Goal: Check status: Check status

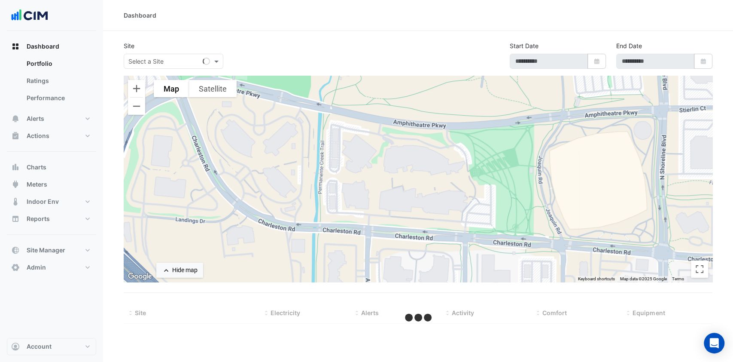
click at [162, 67] on div "Select a Site" at bounding box center [174, 61] width 100 height 15
type input "*****"
type input "**********"
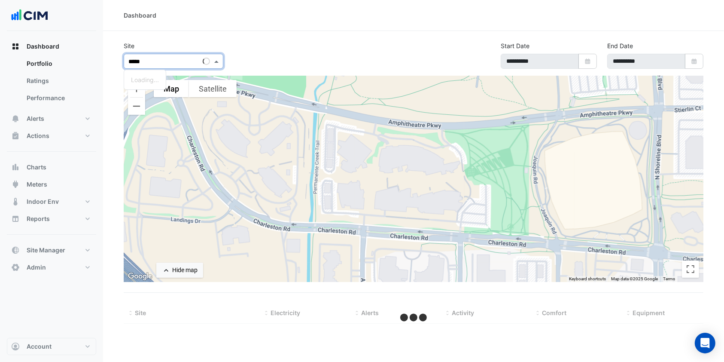
select select "***"
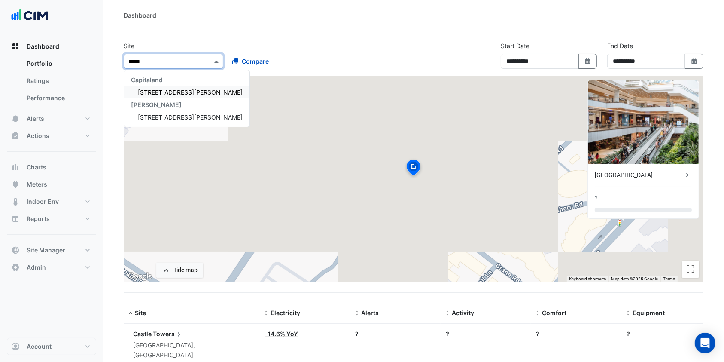
type input "******"
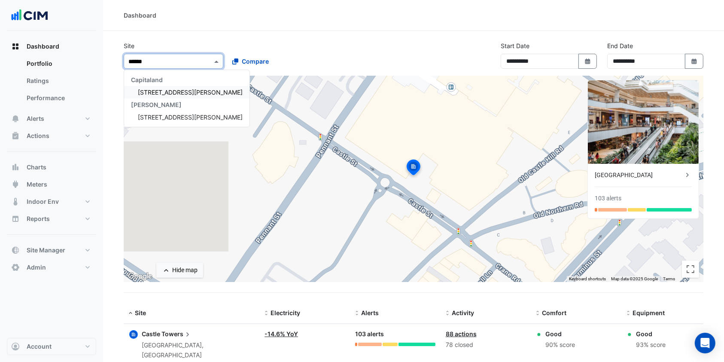
click at [157, 85] on div "Capitaland" at bounding box center [186, 79] width 125 height 12
click at [157, 86] on div "100 Arthur Street" at bounding box center [186, 92] width 125 height 12
click at [157, 85] on button "Map" at bounding box center [171, 88] width 35 height 17
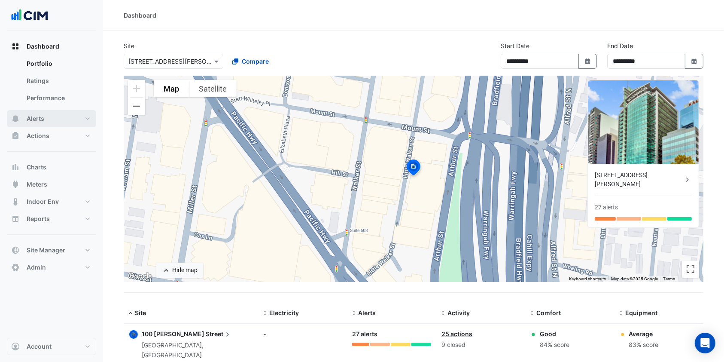
click at [41, 121] on span "Alerts" at bounding box center [36, 118] width 18 height 9
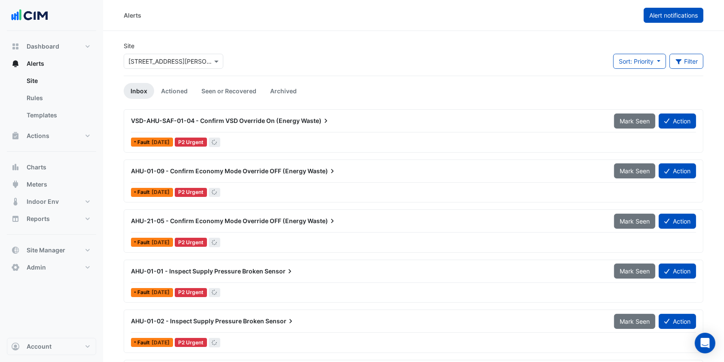
click at [668, 9] on button "Alert notifications" at bounding box center [674, 15] width 60 height 15
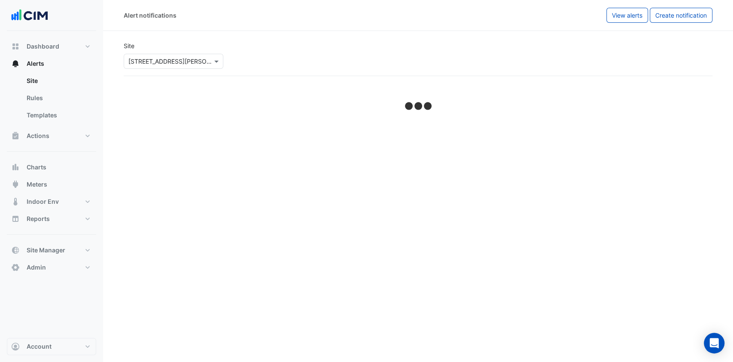
select select "******"
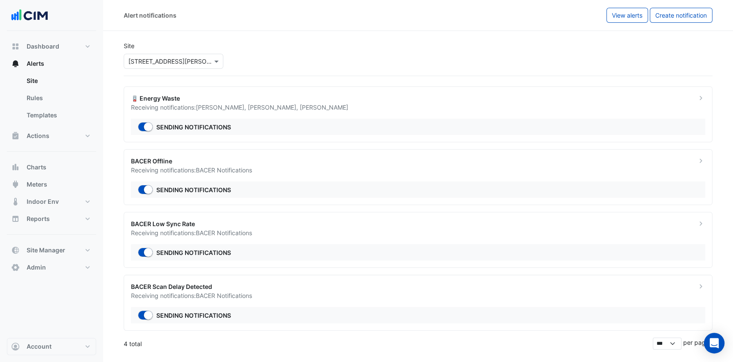
click at [268, 97] on div "🪫 Energy Waste" at bounding box center [408, 98] width 555 height 9
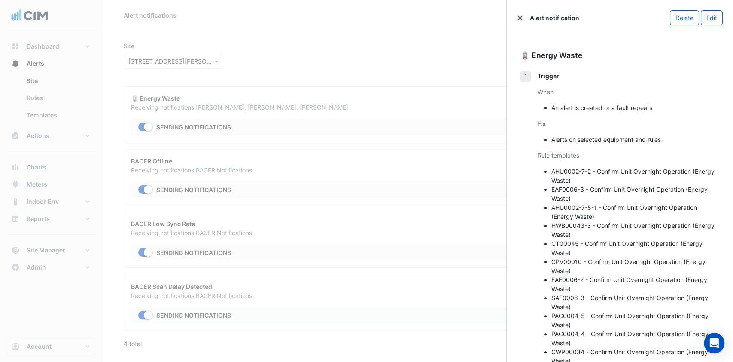
click at [520, 16] on button "Close" at bounding box center [520, 18] width 6 height 6
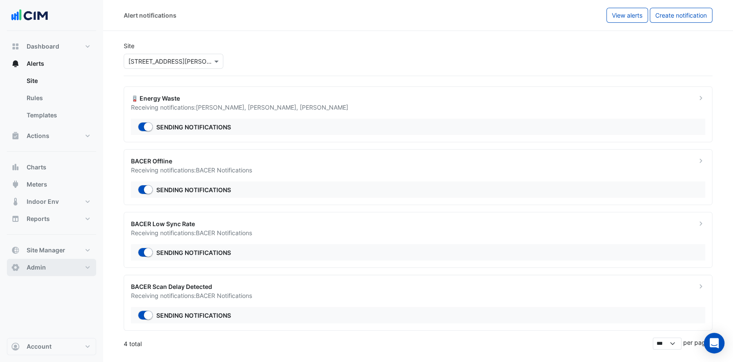
click at [79, 272] on button "Admin" at bounding box center [51, 267] width 89 height 17
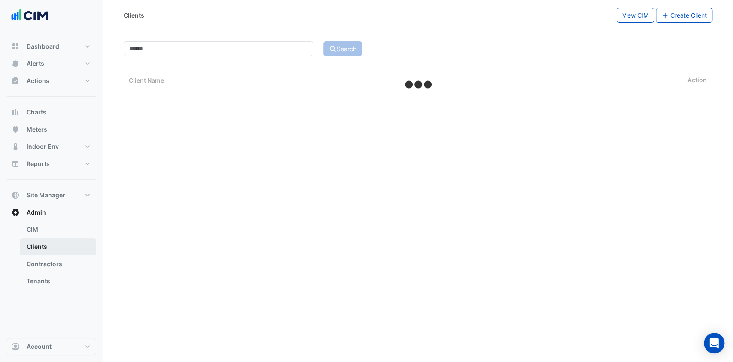
select select "***"
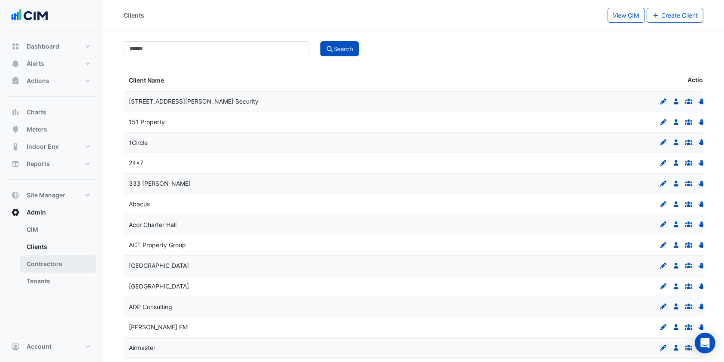
click at [55, 261] on link "Contractors" at bounding box center [58, 263] width 76 height 17
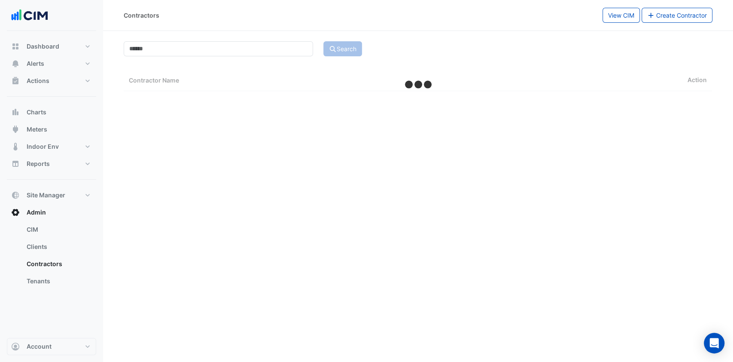
select select "***"
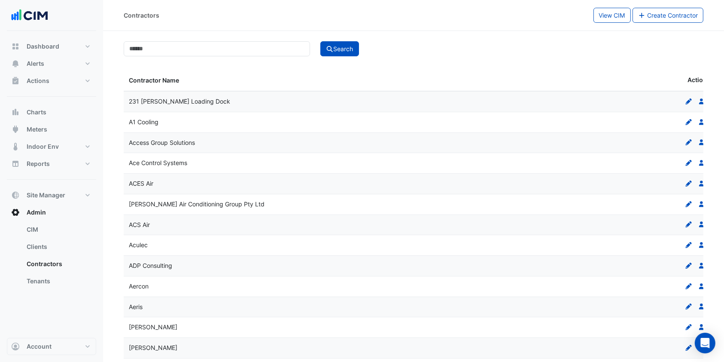
click at [65, 186] on div "Dashboard Portfolio Ratings Performance Alerts Site Rules Templates Actions Sit…" at bounding box center [51, 165] width 89 height 255
click at [62, 193] on span "Site Manager" at bounding box center [46, 195] width 39 height 9
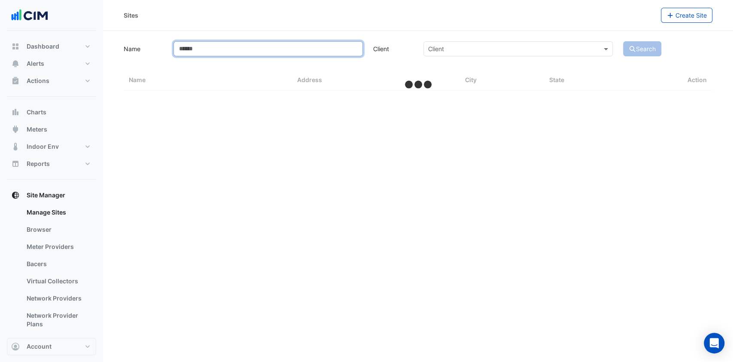
click at [241, 46] on input "Name" at bounding box center [268, 48] width 189 height 15
type input "********"
select select "***"
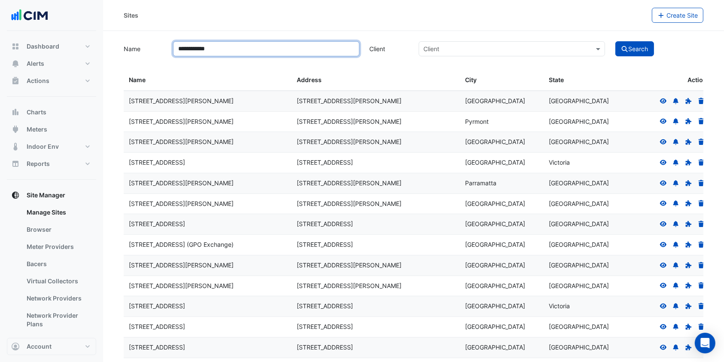
type input "**********"
click at [663, 99] on icon at bounding box center [664, 101] width 8 height 6
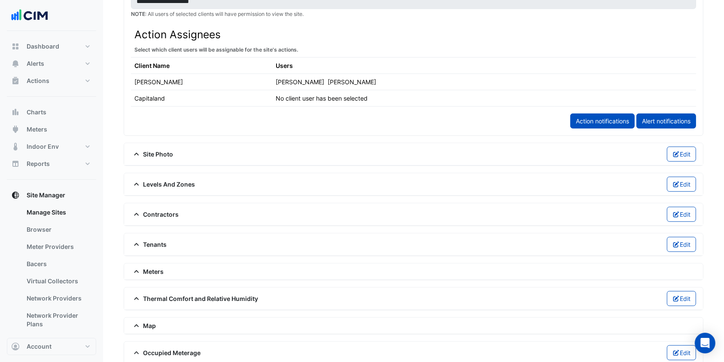
scroll to position [458, 0]
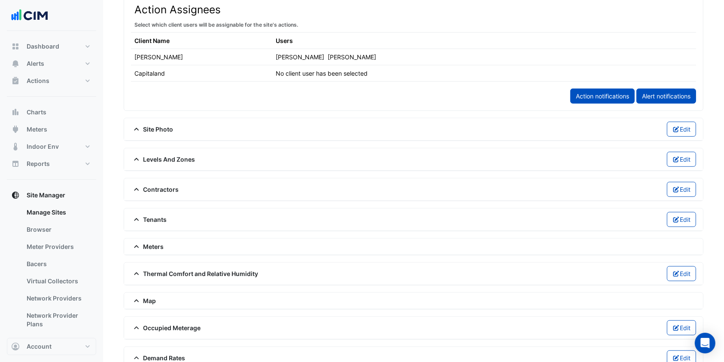
click at [156, 185] on span "Contractors" at bounding box center [155, 189] width 48 height 9
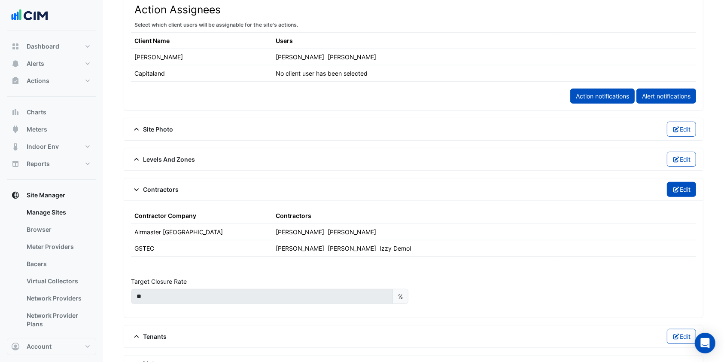
click at [685, 190] on button "Edit" at bounding box center [682, 189] width 30 height 15
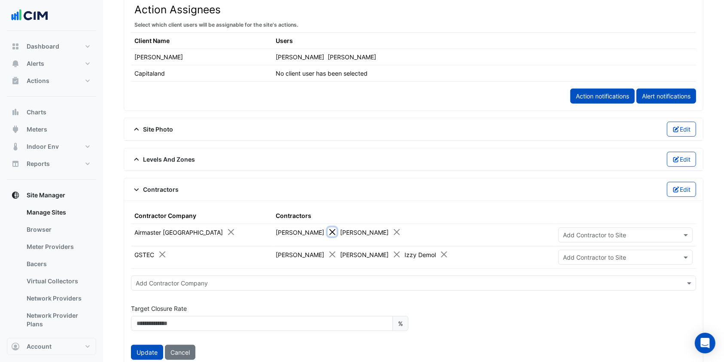
click at [328, 227] on button "Close" at bounding box center [332, 231] width 9 height 9
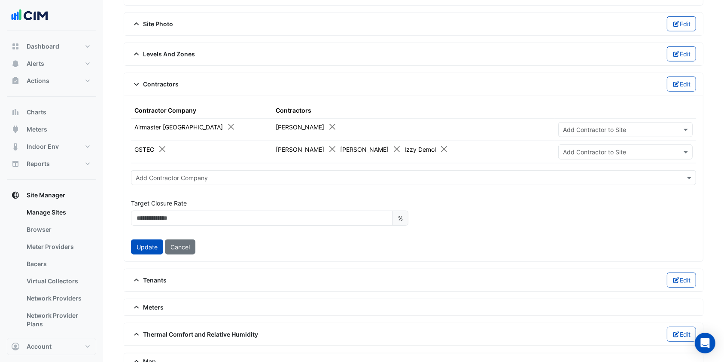
scroll to position [573, 0]
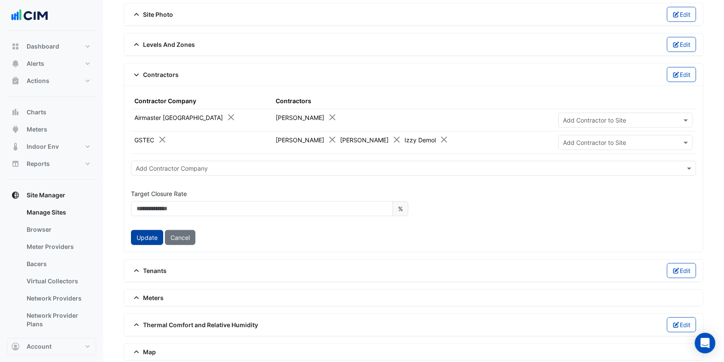
click at [151, 234] on button "Update" at bounding box center [147, 237] width 32 height 15
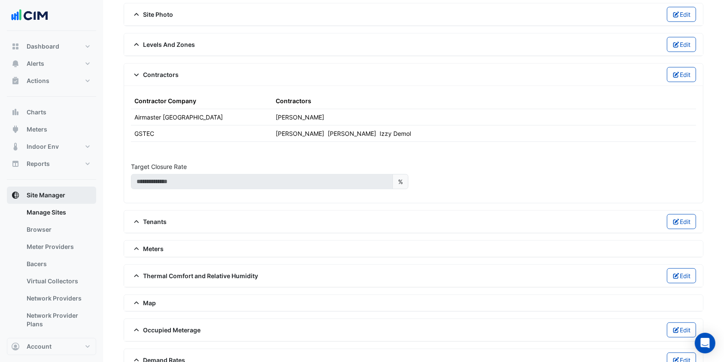
click at [51, 198] on span "Site Manager" at bounding box center [46, 195] width 39 height 9
click at [39, 69] on button "Alerts" at bounding box center [51, 63] width 89 height 17
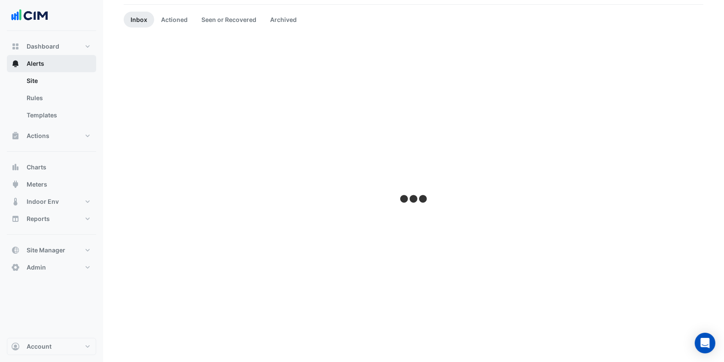
scroll to position [71, 0]
click at [74, 50] on button "Dashboard" at bounding box center [51, 46] width 89 height 17
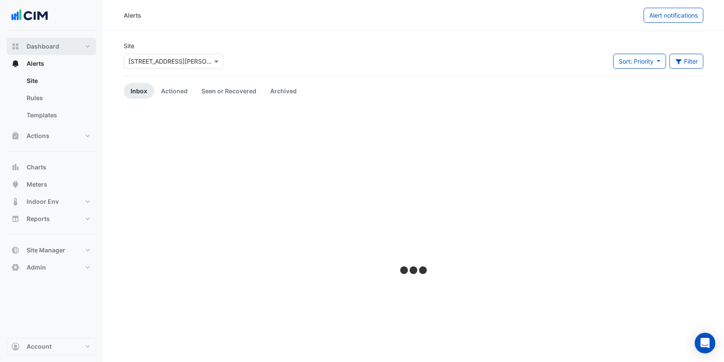
select select "***"
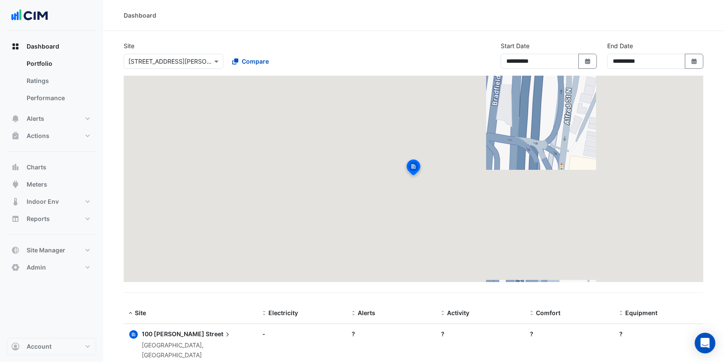
click at [175, 58] on input "text" at bounding box center [164, 61] width 73 height 9
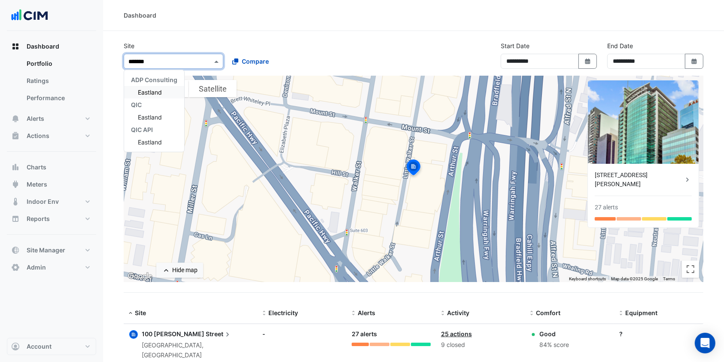
type input "********"
click at [148, 92] on span "Eastland" at bounding box center [150, 91] width 24 height 7
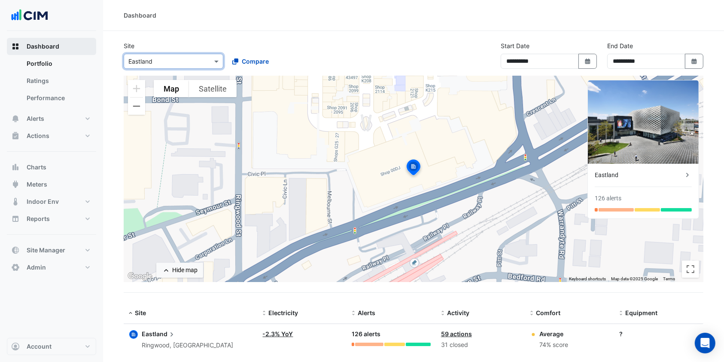
click at [61, 46] on button "Dashboard" at bounding box center [51, 46] width 89 height 17
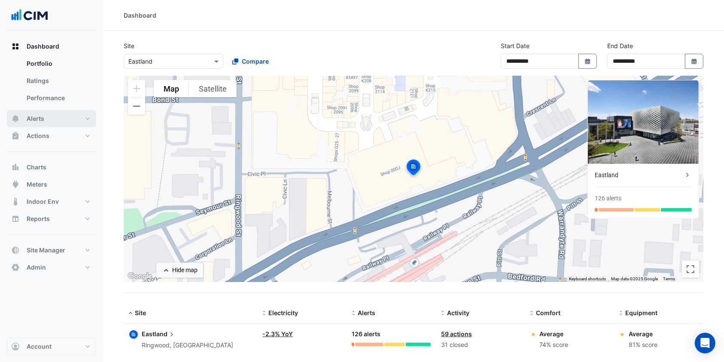
click at [50, 118] on button "Alerts" at bounding box center [51, 118] width 89 height 17
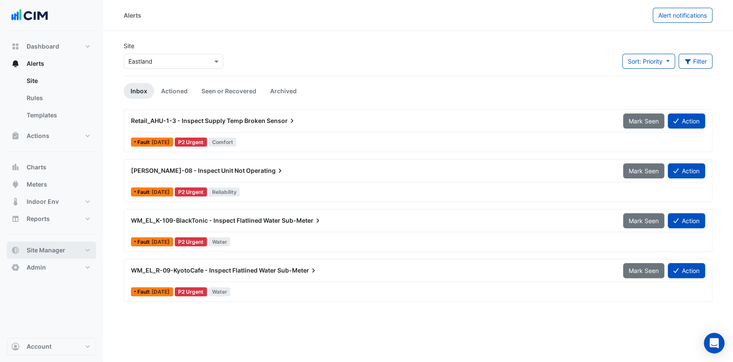
click at [62, 253] on span "Site Manager" at bounding box center [46, 250] width 39 height 9
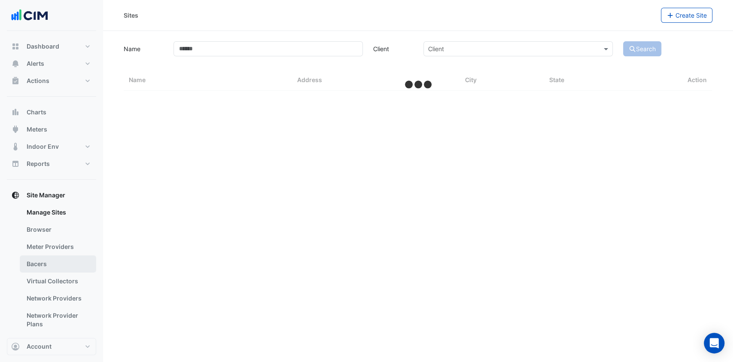
drag, startPoint x: 34, startPoint y: 263, endPoint x: 61, endPoint y: 248, distance: 31.0
click at [34, 263] on link "Bacers" at bounding box center [58, 263] width 76 height 17
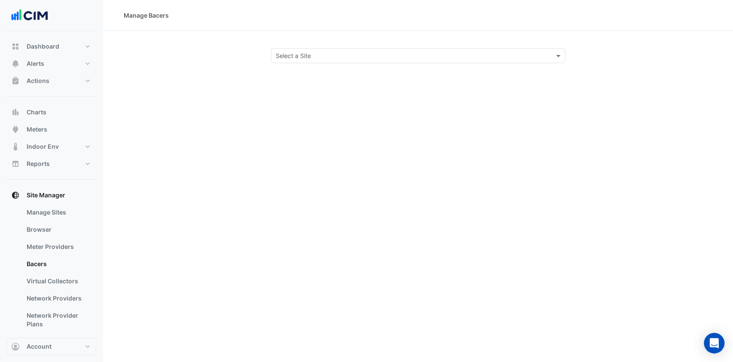
click at [337, 53] on input "text" at bounding box center [410, 56] width 268 height 9
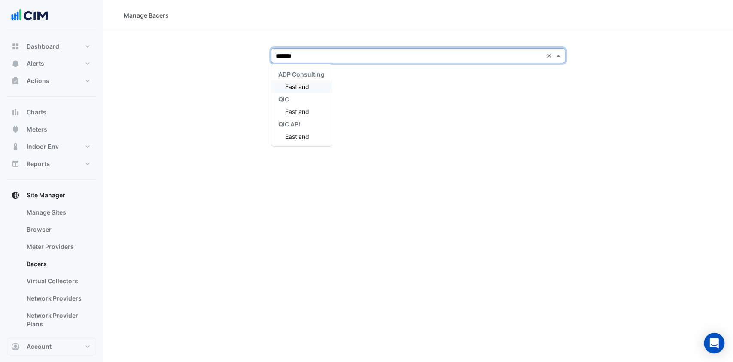
type input "********"
click at [306, 89] on span "Eastland" at bounding box center [297, 86] width 24 height 7
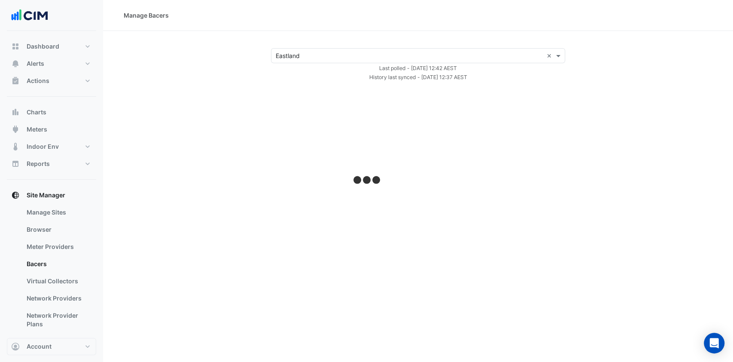
select select "***"
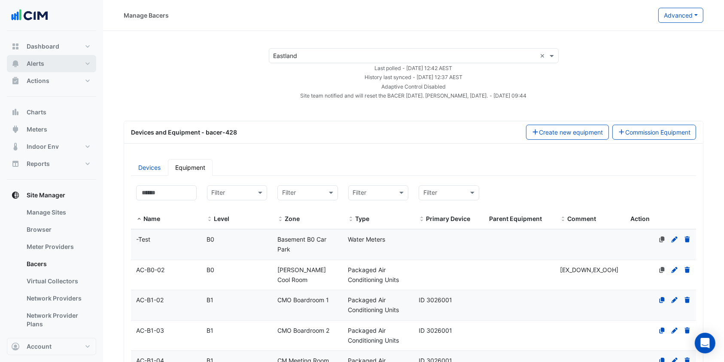
click at [52, 64] on button "Alerts" at bounding box center [51, 63] width 89 height 17
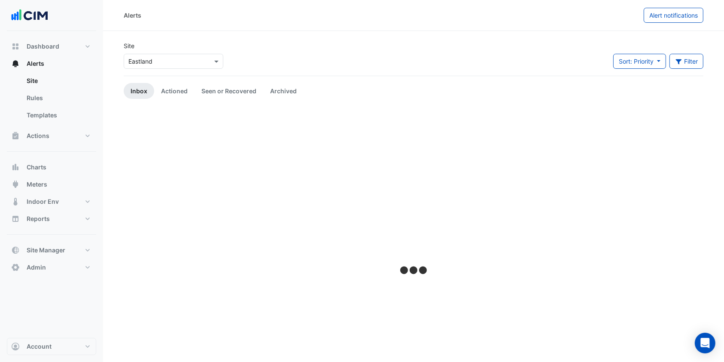
click at [146, 64] on input "text" at bounding box center [164, 61] width 73 height 9
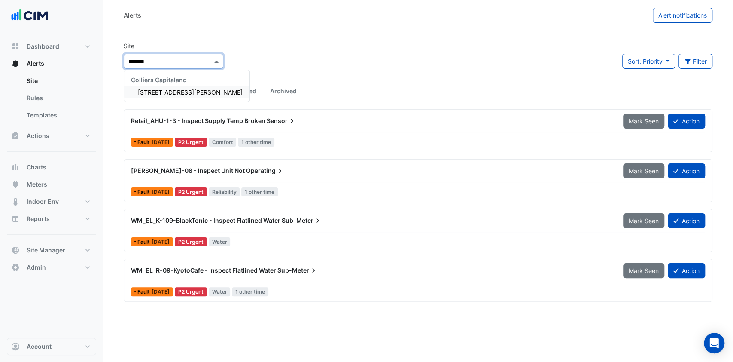
type input "********"
click at [165, 88] on div "1 Peters Avenue" at bounding box center [186, 92] width 125 height 12
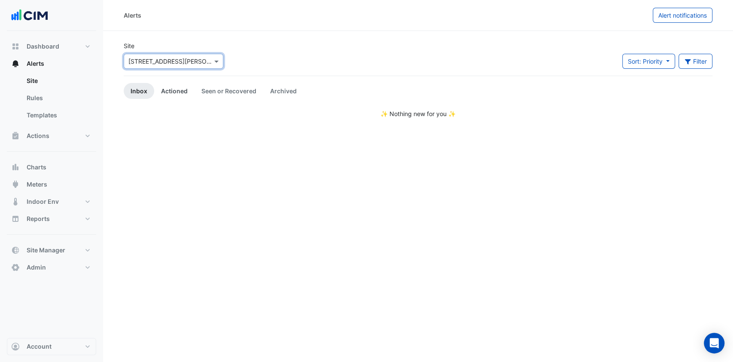
click at [165, 85] on link "Actioned" at bounding box center [174, 91] width 40 height 16
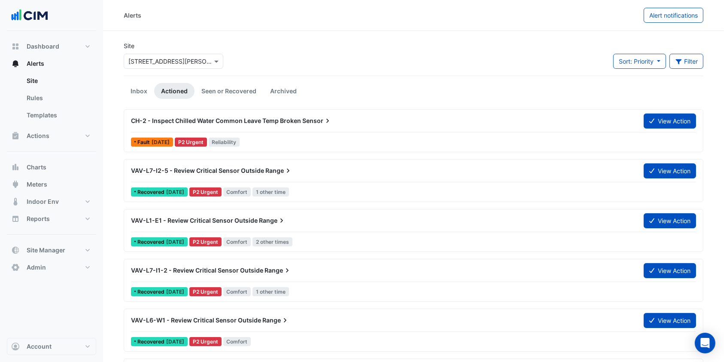
click at [210, 121] on span "CH-2 - Inspect Chilled Water Common Leave Temp Broken" at bounding box center [216, 120] width 170 height 7
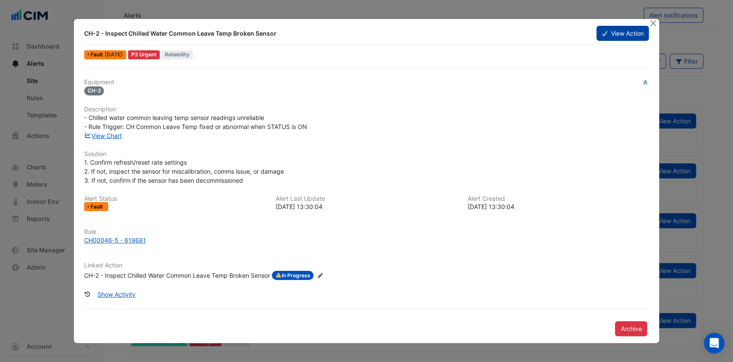
click at [598, 29] on button "View Action" at bounding box center [623, 33] width 52 height 15
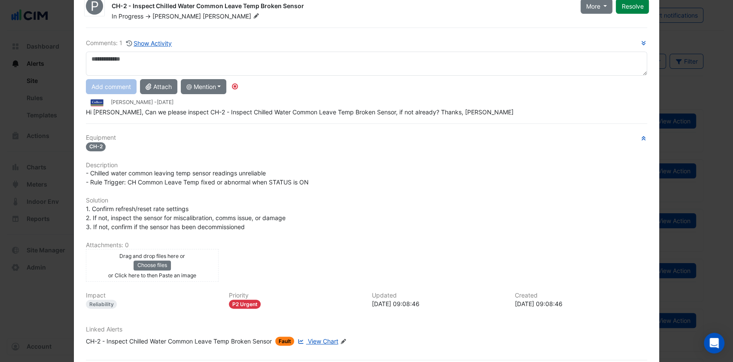
scroll to position [57, 0]
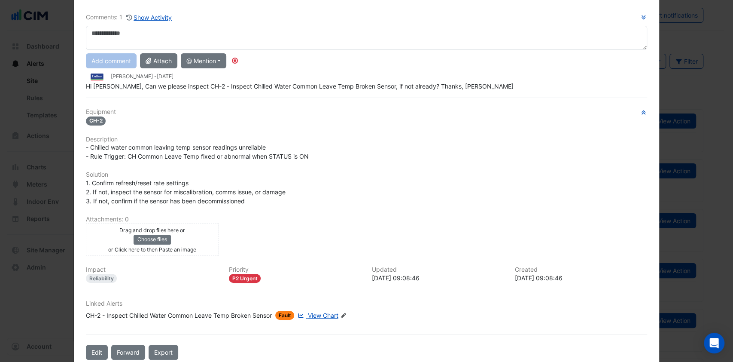
click at [313, 311] on span "View Chart" at bounding box center [323, 314] width 30 height 7
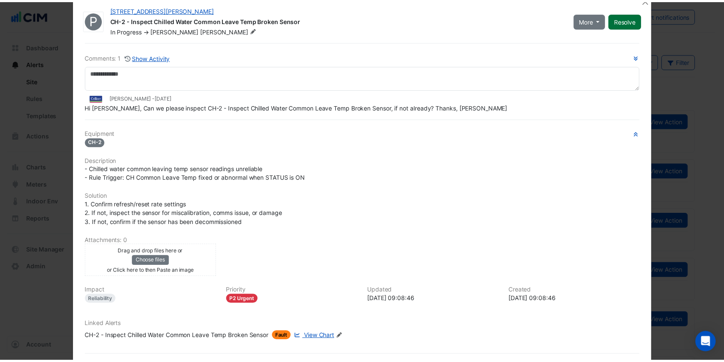
scroll to position [0, 0]
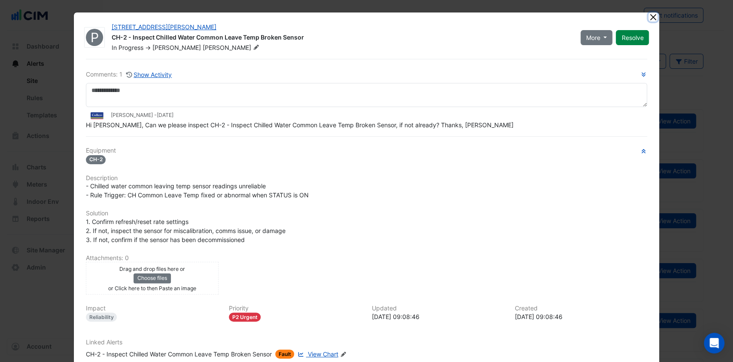
click at [649, 15] on button "Close" at bounding box center [653, 16] width 9 height 9
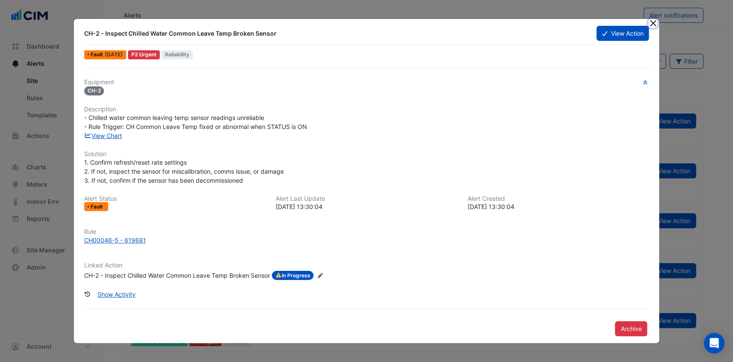
click at [654, 22] on button "Close" at bounding box center [653, 23] width 9 height 9
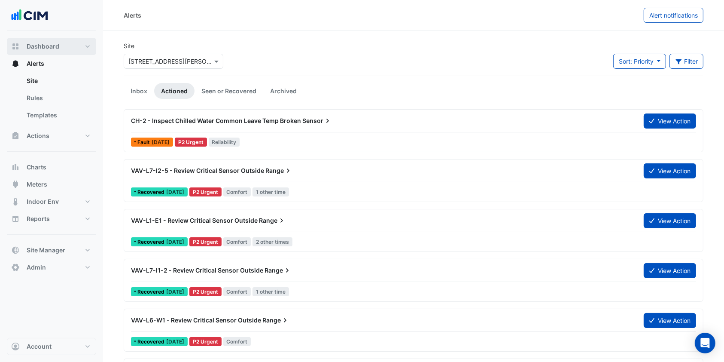
click at [40, 52] on button "Dashboard" at bounding box center [51, 46] width 89 height 17
select select "***"
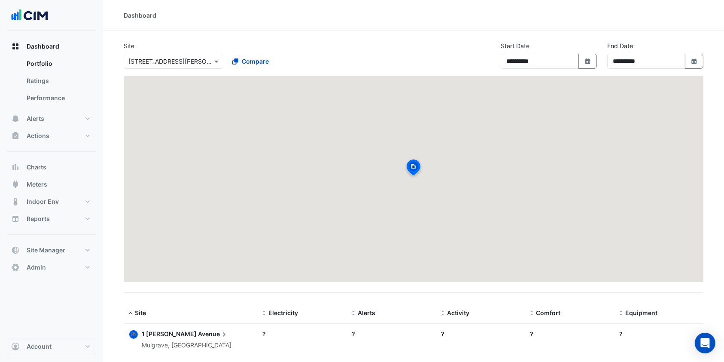
click at [149, 59] on input "text" at bounding box center [164, 61] width 73 height 9
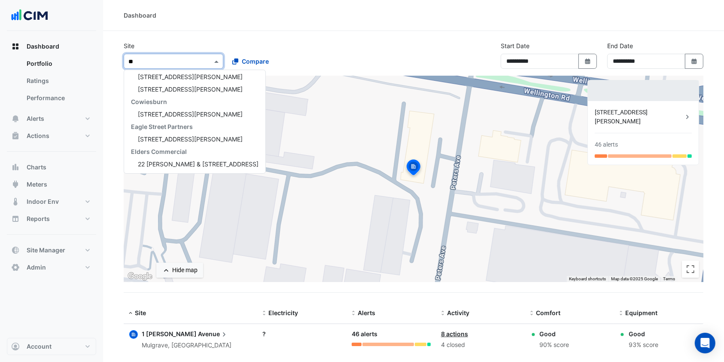
type input "***"
click at [153, 86] on span "[STREET_ADDRESS][PERSON_NAME]" at bounding box center [190, 88] width 105 height 7
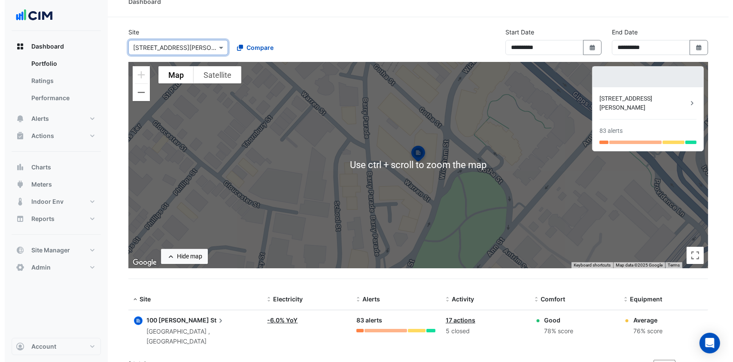
scroll to position [16, 0]
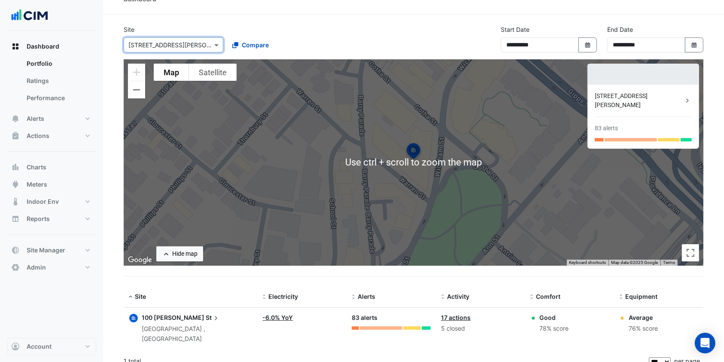
click at [177, 319] on span "100 Wickham" at bounding box center [173, 317] width 63 height 7
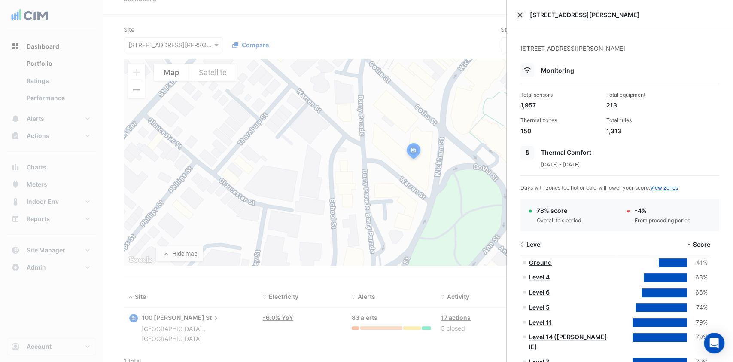
click at [518, 12] on button "Close" at bounding box center [520, 15] width 6 height 6
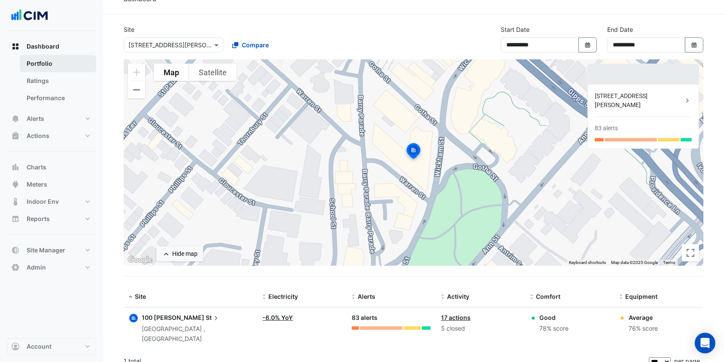
click at [54, 63] on link "Portfolio" at bounding box center [58, 63] width 76 height 17
click at [54, 49] on span "Dashboard" at bounding box center [43, 46] width 33 height 9
click at [41, 118] on span "Alerts" at bounding box center [36, 118] width 18 height 9
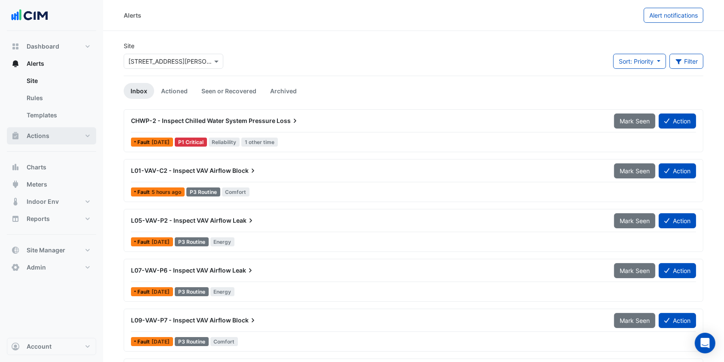
click at [65, 136] on button "Actions" at bounding box center [51, 135] width 89 height 17
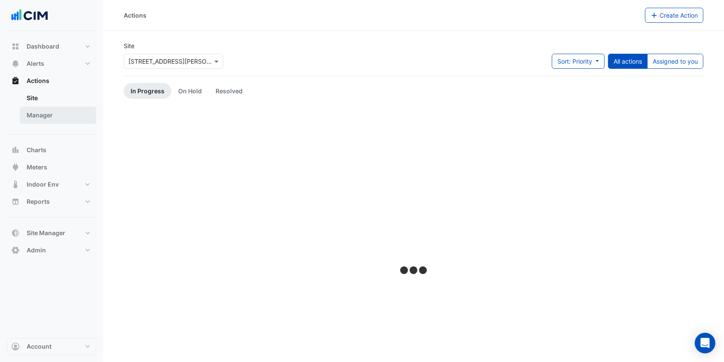
click at [59, 116] on link "Manager" at bounding box center [58, 115] width 76 height 17
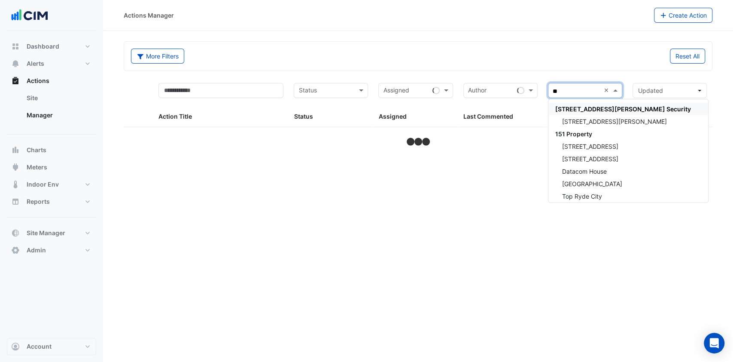
type input "***"
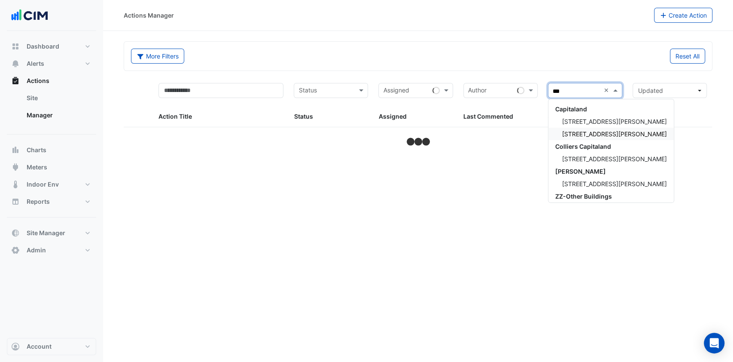
click at [591, 133] on span "[STREET_ADDRESS][PERSON_NAME]" at bounding box center [614, 133] width 105 height 7
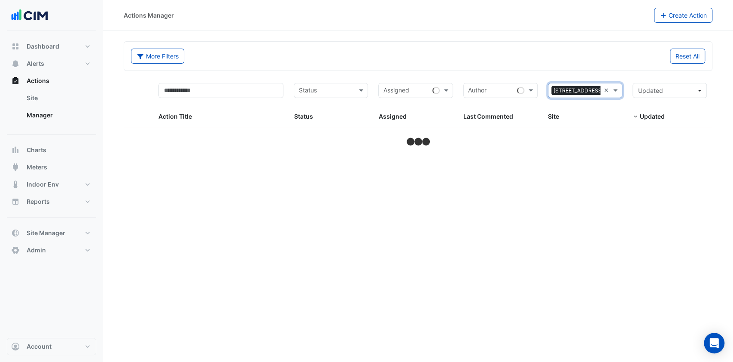
select select "***"
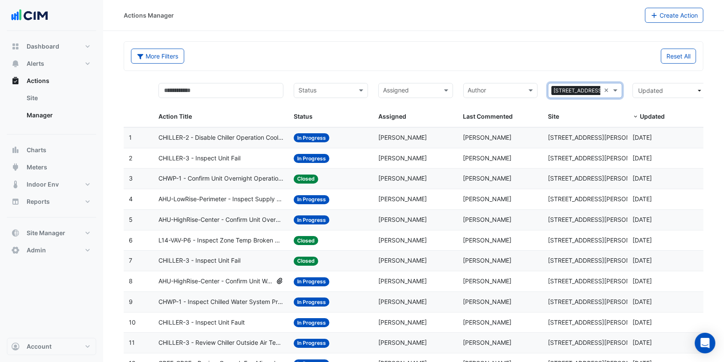
click at [232, 217] on span "AHU-HighRise-Center - Confirm Unit Overnight Operation (Energy Waste)" at bounding box center [221, 220] width 125 height 10
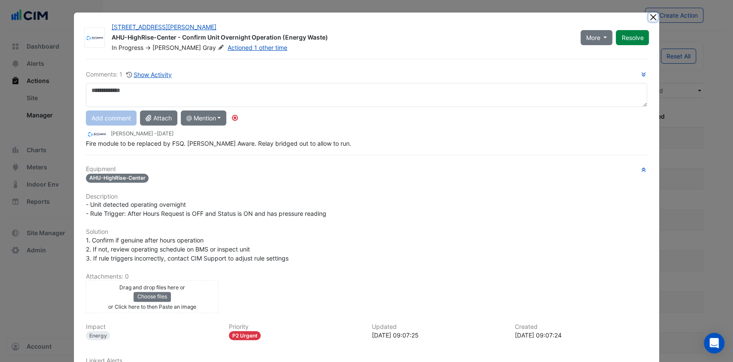
click at [649, 19] on button "Close" at bounding box center [653, 16] width 9 height 9
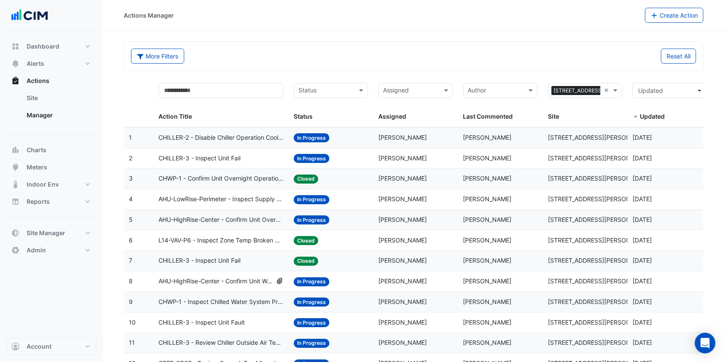
click at [234, 217] on span "AHU-HighRise-Center - Confirm Unit Overnight Operation (Energy Waste)" at bounding box center [221, 220] width 125 height 10
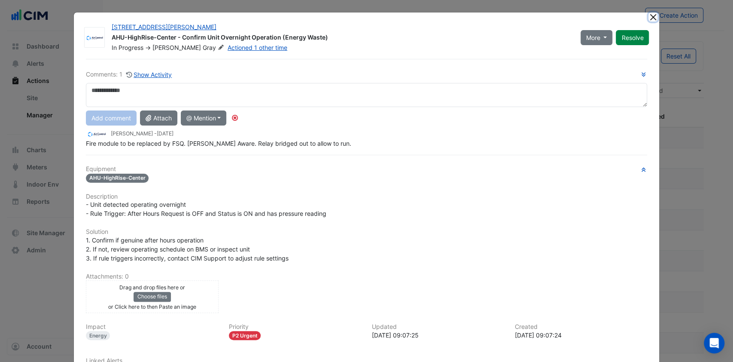
click at [649, 14] on button "Close" at bounding box center [653, 16] width 9 height 9
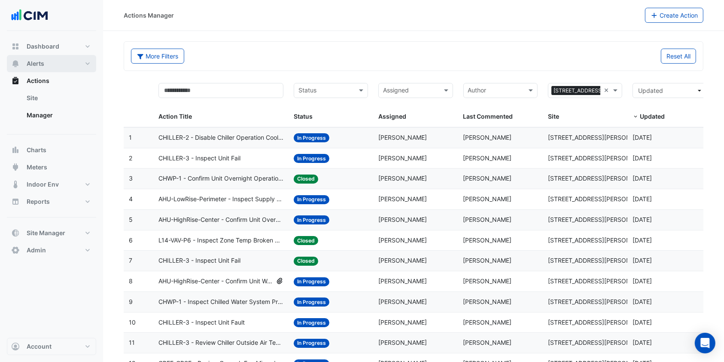
click at [34, 63] on span "Alerts" at bounding box center [36, 63] width 18 height 9
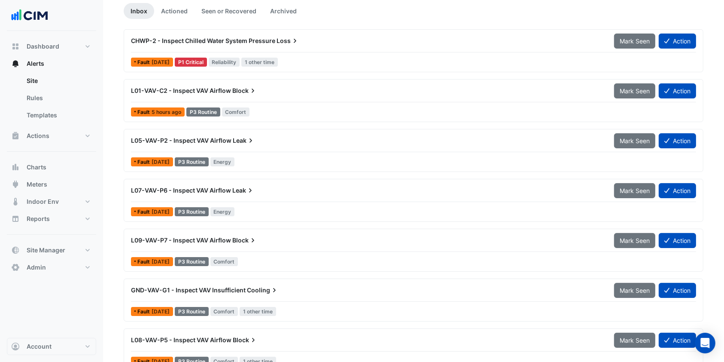
scroll to position [23, 0]
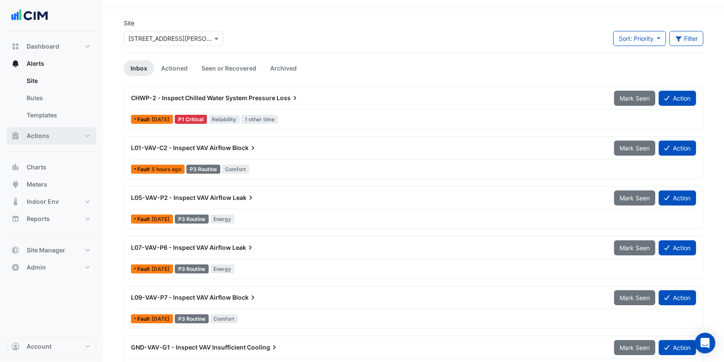
click at [70, 140] on button "Actions" at bounding box center [51, 135] width 89 height 17
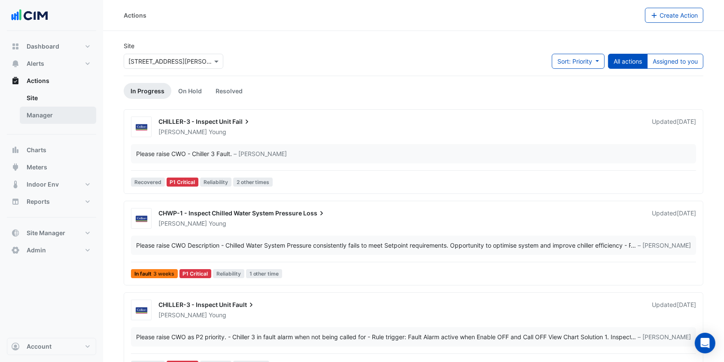
click at [45, 114] on link "Manager" at bounding box center [58, 115] width 76 height 17
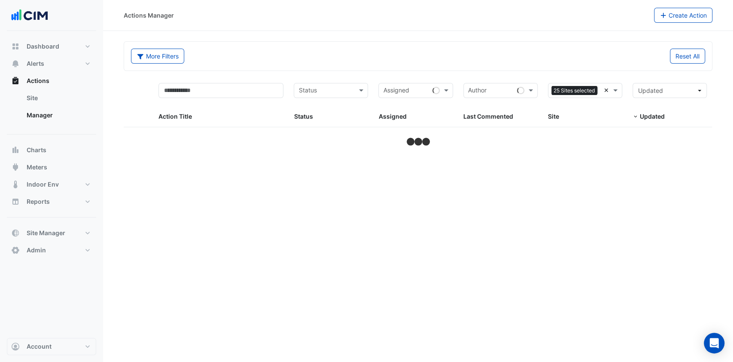
select select "***"
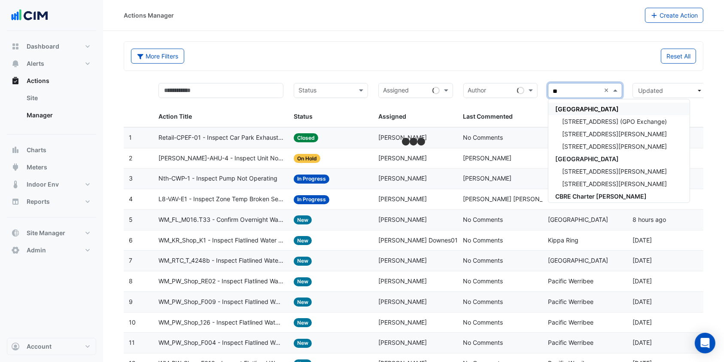
type input "***"
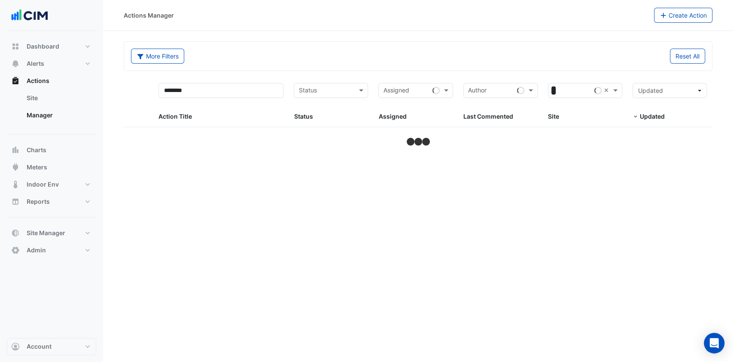
select select "***"
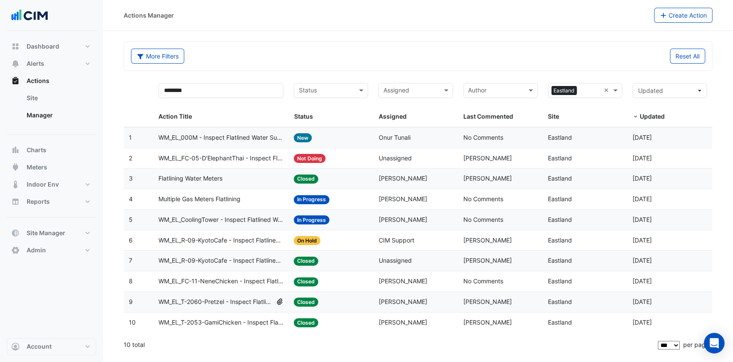
click at [199, 194] on span "Multiple Gas Meters Flatlining" at bounding box center [200, 199] width 82 height 10
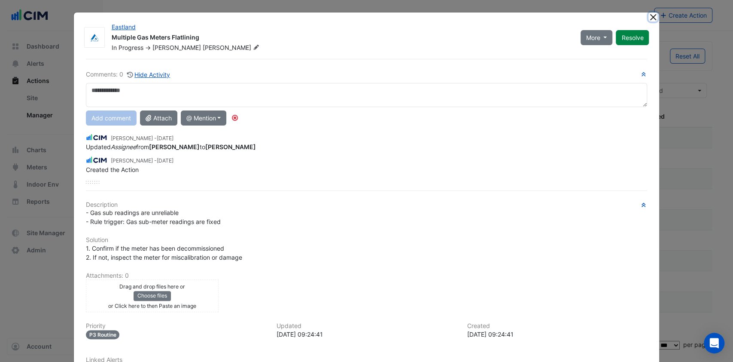
click at [651, 15] on button "Close" at bounding box center [653, 16] width 9 height 9
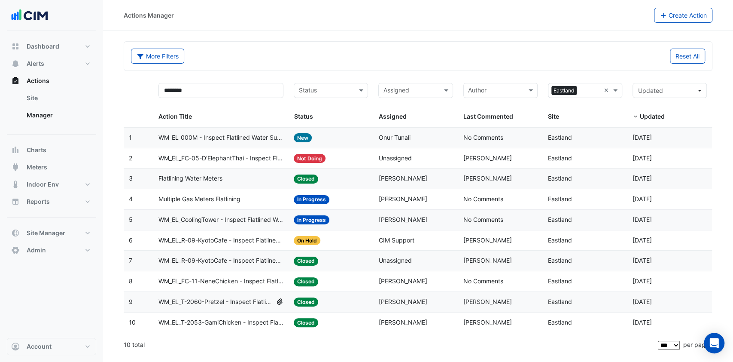
click at [197, 180] on span "Flatlining Water Meters" at bounding box center [191, 179] width 64 height 10
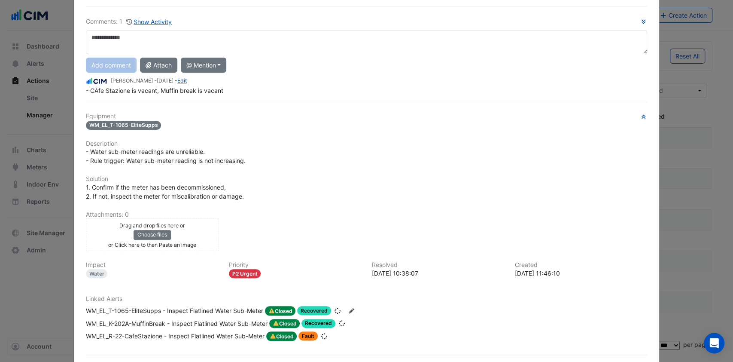
scroll to position [88, 0]
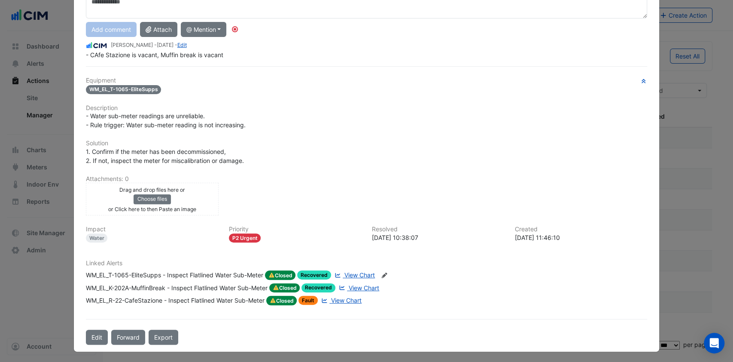
click at [342, 299] on span "View Chart" at bounding box center [346, 299] width 30 height 7
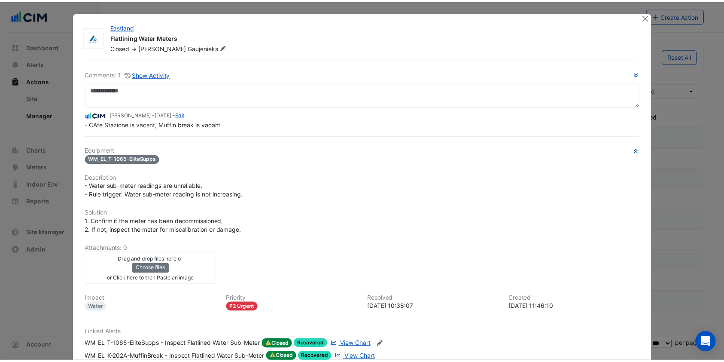
scroll to position [0, 0]
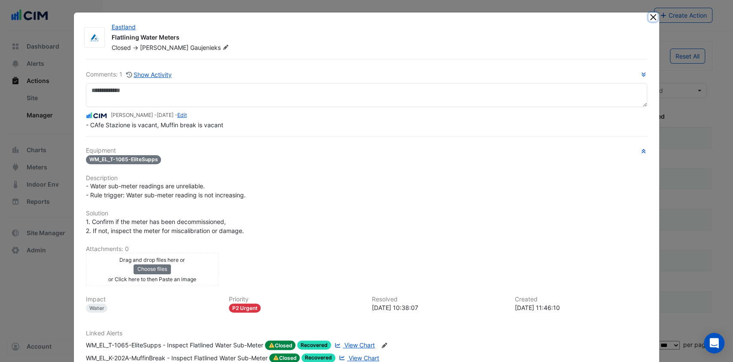
click at [649, 17] on button "Close" at bounding box center [653, 16] width 9 height 9
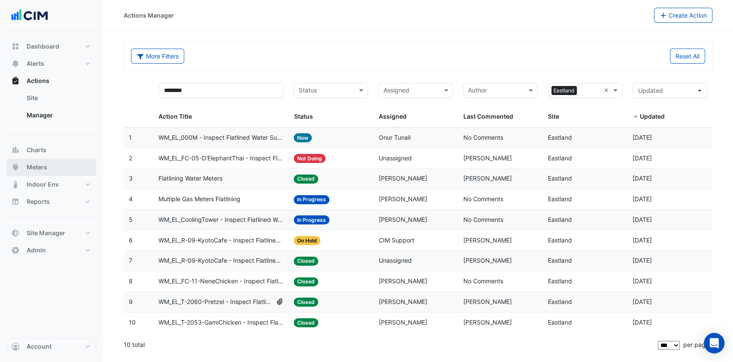
click at [37, 168] on span "Meters" at bounding box center [37, 167] width 21 height 9
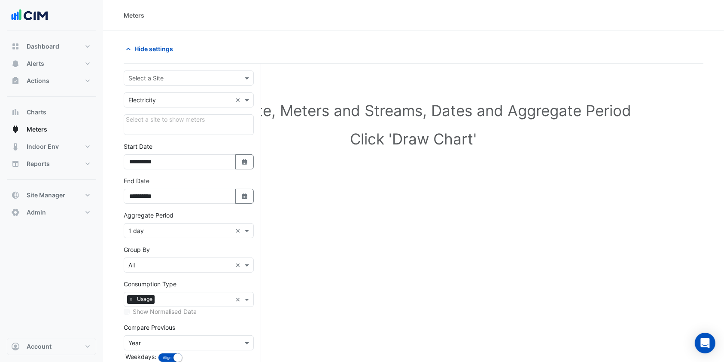
click at [162, 74] on input "text" at bounding box center [180, 78] width 104 height 9
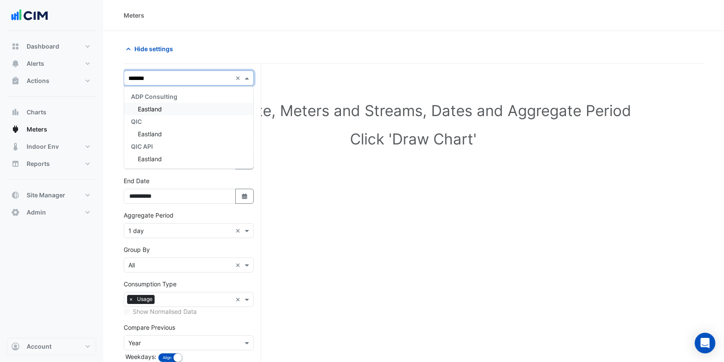
type input "********"
click at [156, 108] on span "Eastland" at bounding box center [150, 108] width 24 height 7
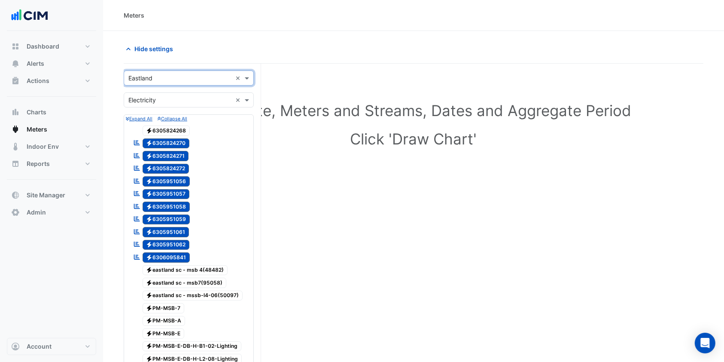
click at [184, 98] on input "text" at bounding box center [180, 100] width 104 height 9
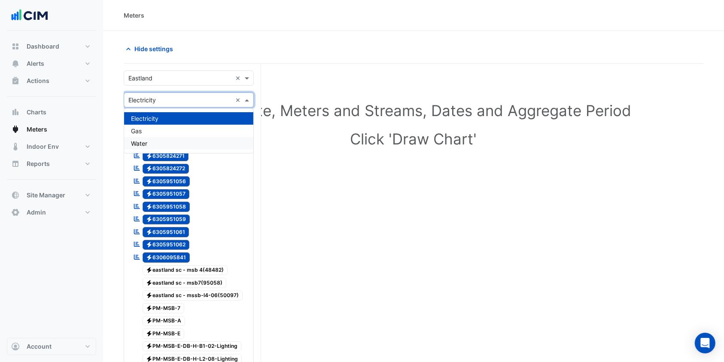
click at [147, 140] on span "Water" at bounding box center [139, 143] width 16 height 7
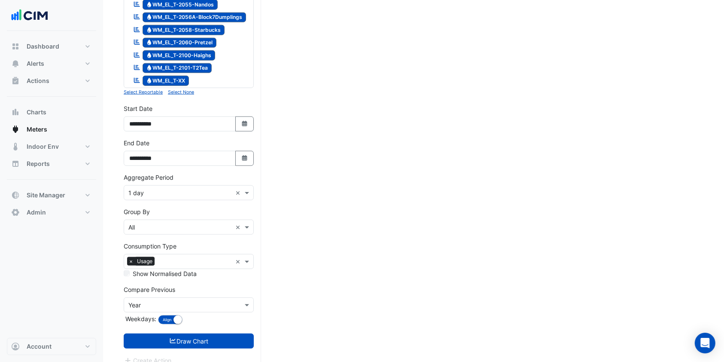
scroll to position [1040, 0]
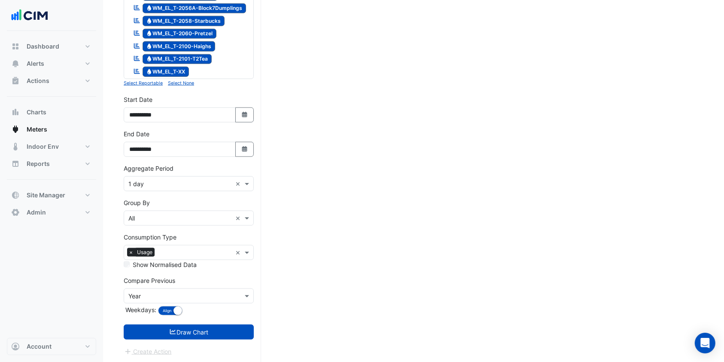
click at [177, 80] on small "Select None" at bounding box center [181, 83] width 26 height 6
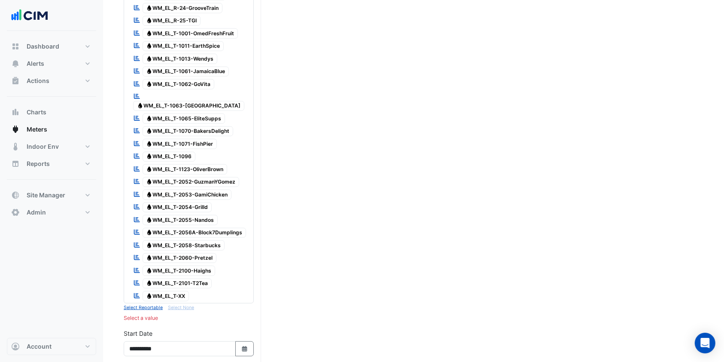
scroll to position [811, 0]
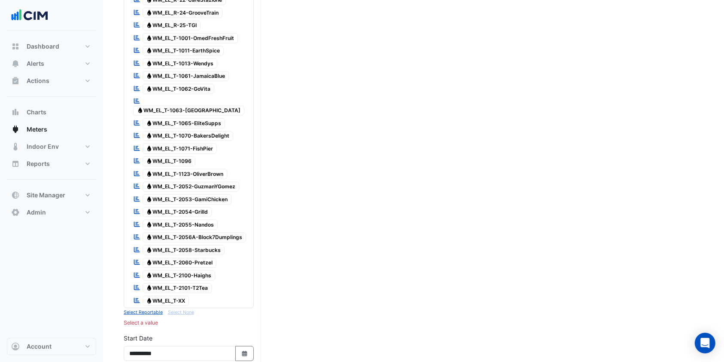
click at [198, 194] on span "Water WM_EL_T-2053-GamiChicken" at bounding box center [187, 199] width 89 height 10
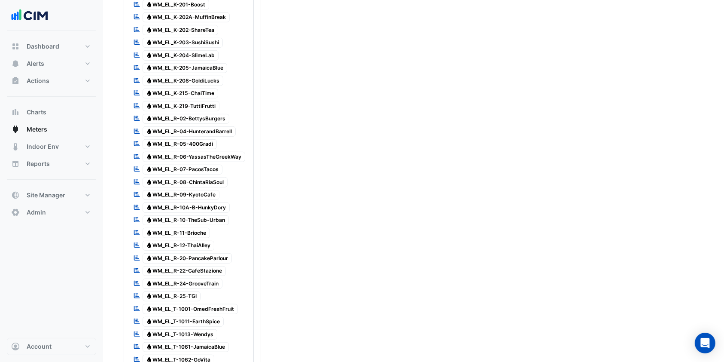
scroll to position [525, 0]
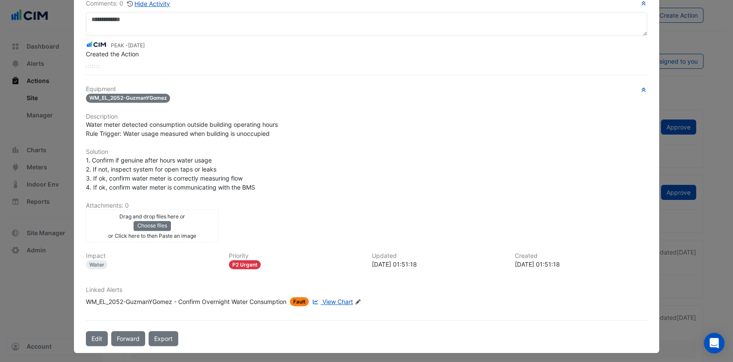
scroll to position [63, 0]
click at [335, 300] on span "View Chart" at bounding box center [338, 300] width 30 height 7
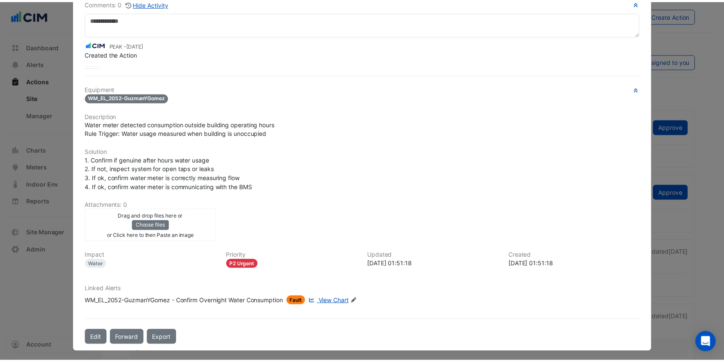
scroll to position [0, 0]
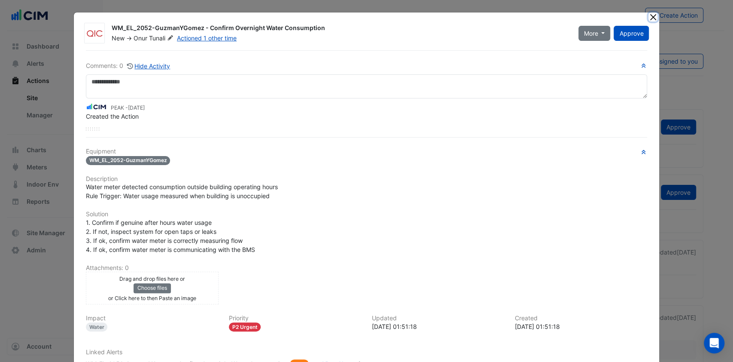
click at [650, 18] on button "Close" at bounding box center [653, 16] width 9 height 9
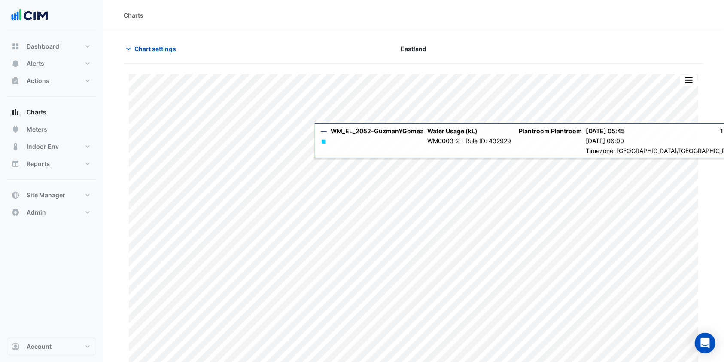
type input "**********"
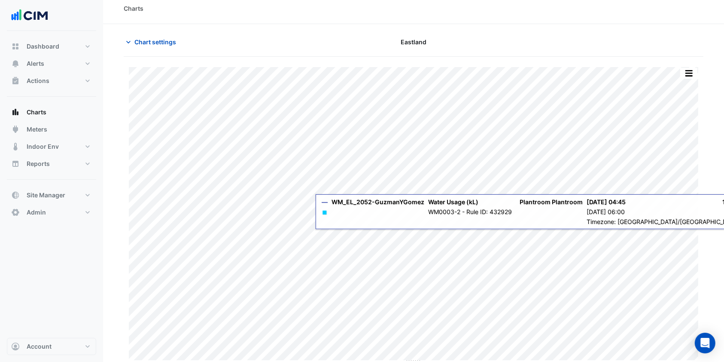
scroll to position [9, 0]
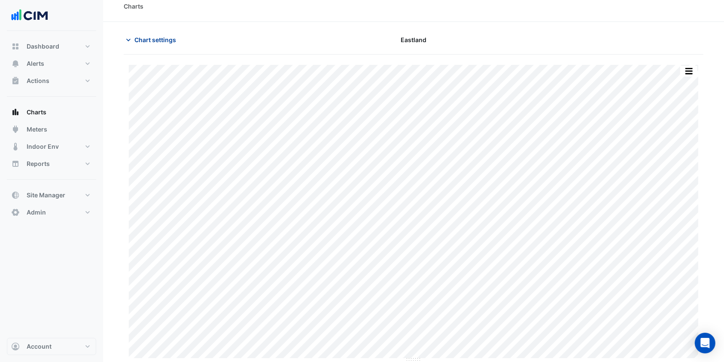
click at [158, 40] on span "Chart settings" at bounding box center [155, 39] width 42 height 9
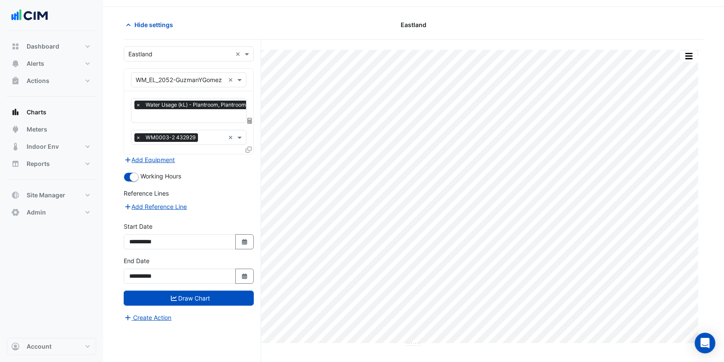
scroll to position [32, 0]
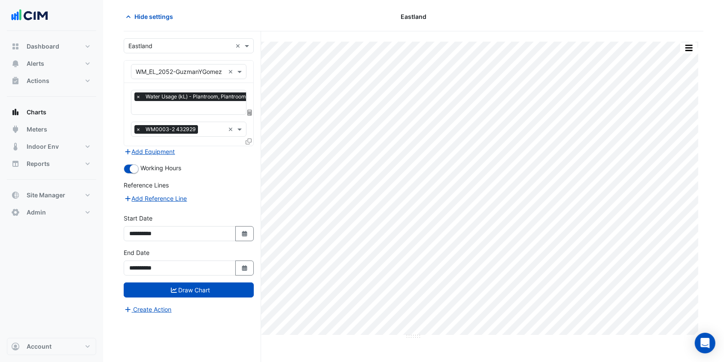
click at [255, 268] on div "**********" at bounding box center [189, 265] width 140 height 34
drag, startPoint x: 245, startPoint y: 267, endPoint x: 247, endPoint y: 242, distance: 25.0
click at [245, 266] on icon "button" at bounding box center [244, 268] width 5 height 6
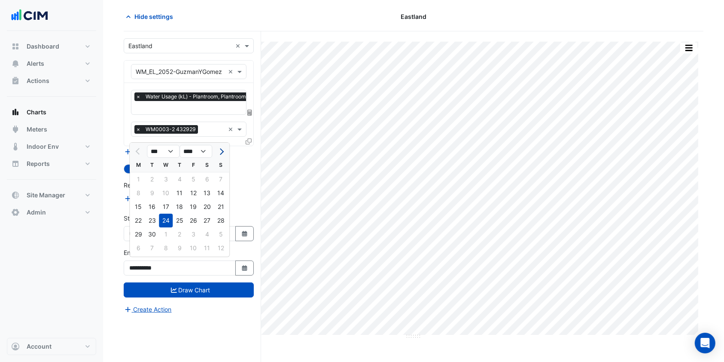
click at [220, 147] on button "Next month" at bounding box center [221, 151] width 10 height 14
select select "**"
click at [181, 192] on div "9" at bounding box center [180, 193] width 14 height 14
type input "**********"
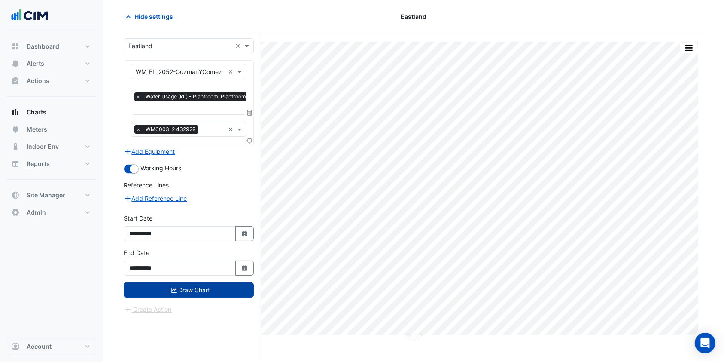
click at [177, 288] on button "Draw Chart" at bounding box center [189, 289] width 130 height 15
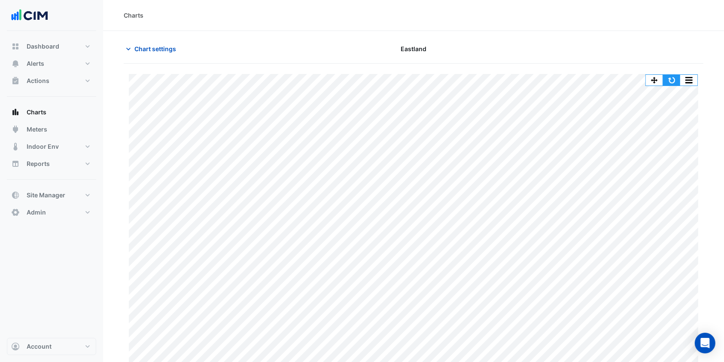
click at [678, 77] on button "button" at bounding box center [671, 80] width 17 height 11
click at [674, 74] on div "Print Save as JPEG Save as PNG Pivot Data Table Export CSV - Flat Export CSV - …" at bounding box center [672, 80] width 52 height 12
click at [674, 79] on button "button" at bounding box center [671, 80] width 17 height 11
click at [677, 82] on button "button" at bounding box center [671, 80] width 17 height 11
drag, startPoint x: 149, startPoint y: 47, endPoint x: 166, endPoint y: 28, distance: 25.6
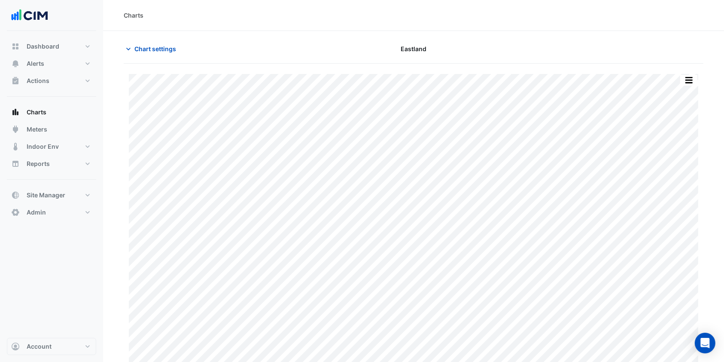
click at [149, 47] on span "Chart settings" at bounding box center [155, 48] width 42 height 9
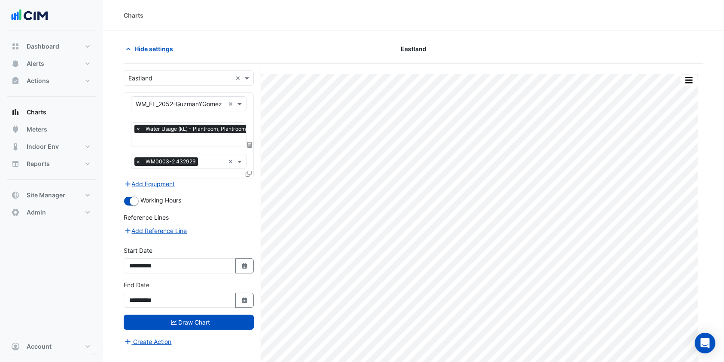
click at [253, 174] on div at bounding box center [250, 175] width 8 height 12
click at [251, 174] on icon at bounding box center [249, 174] width 6 height 6
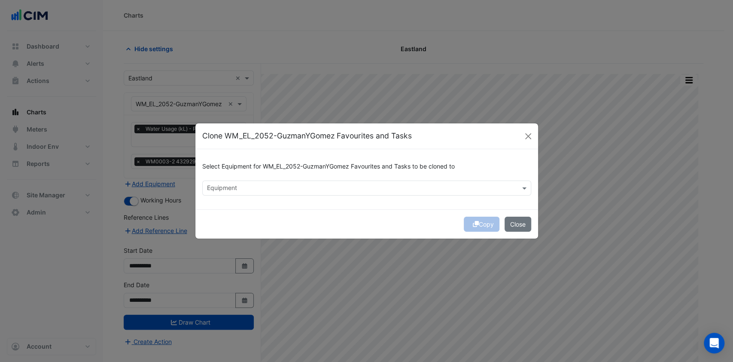
click at [308, 193] on div at bounding box center [361, 188] width 311 height 11
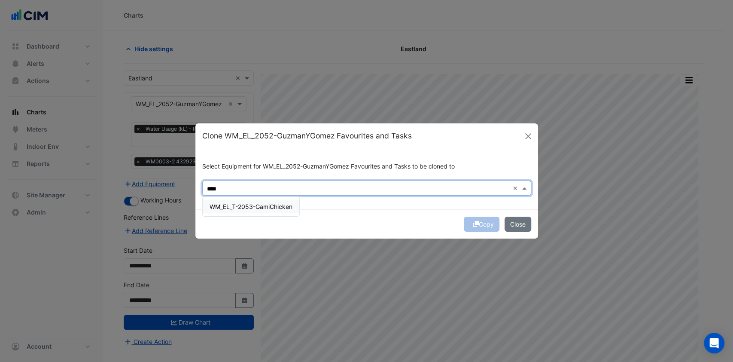
click at [282, 207] on span "WM_EL_T-2053-GamiChicken" at bounding box center [251, 206] width 83 height 7
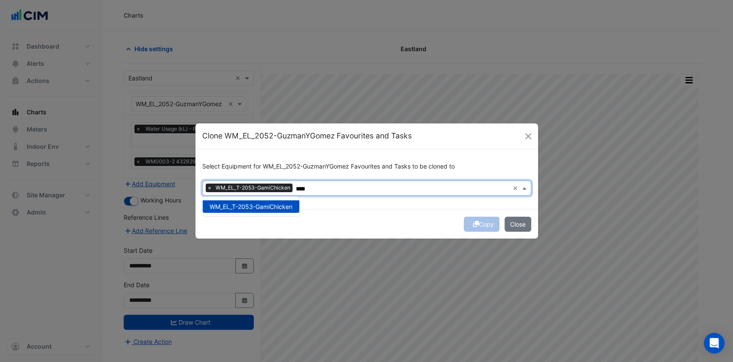
type input "****"
click at [392, 218] on div "Copy Close" at bounding box center [366, 223] width 343 height 29
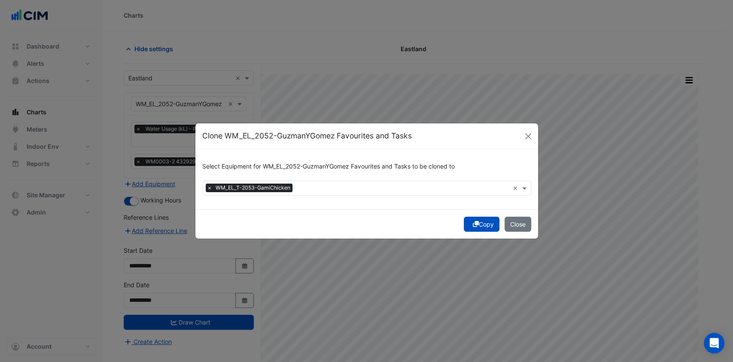
click at [478, 220] on button "Copy" at bounding box center [482, 224] width 36 height 15
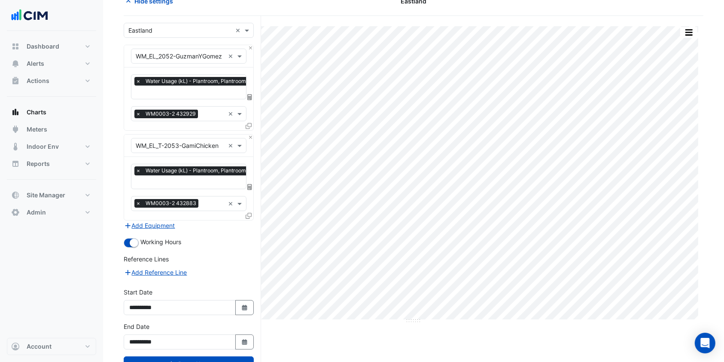
scroll to position [77, 0]
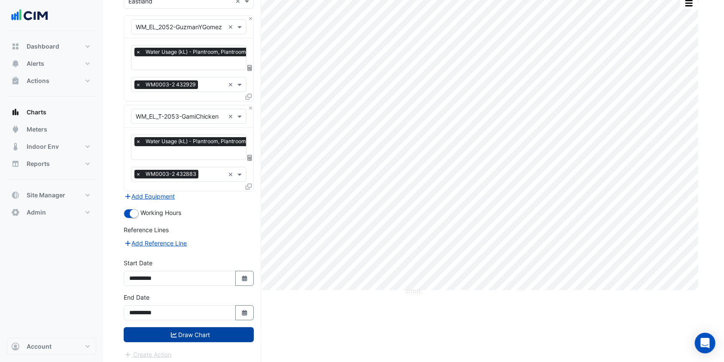
click at [208, 327] on button "Draw Chart" at bounding box center [189, 334] width 130 height 15
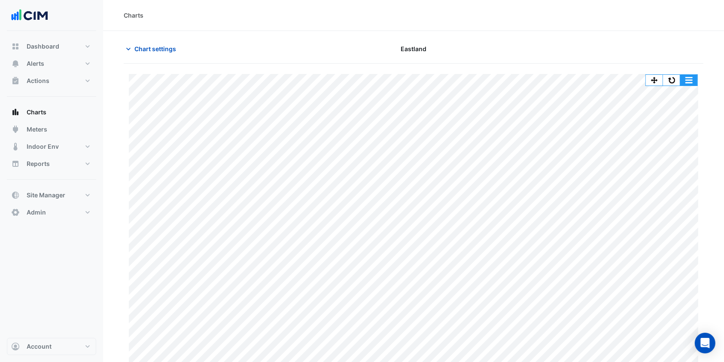
click at [690, 76] on button "button" at bounding box center [688, 80] width 17 height 11
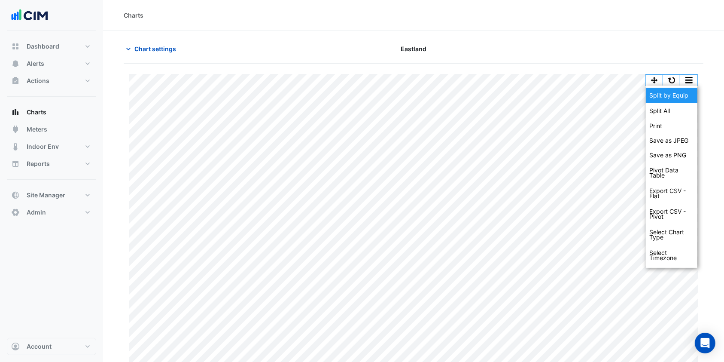
click at [674, 93] on div "Split by Equip" at bounding box center [672, 95] width 52 height 15
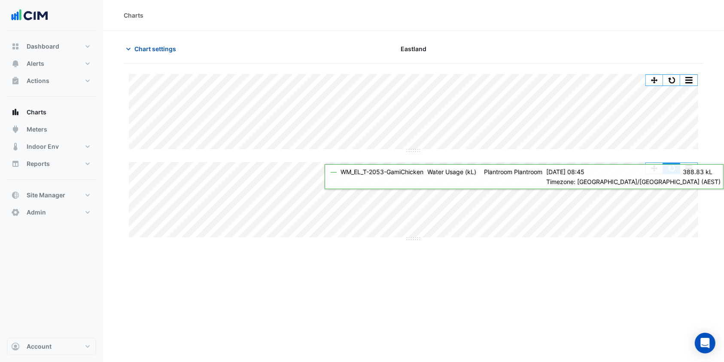
click at [669, 169] on button "button" at bounding box center [671, 168] width 17 height 11
click at [672, 169] on button "button" at bounding box center [671, 168] width 17 height 11
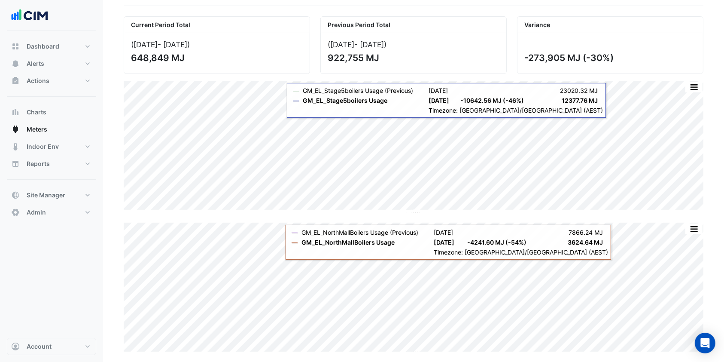
scroll to position [57, 0]
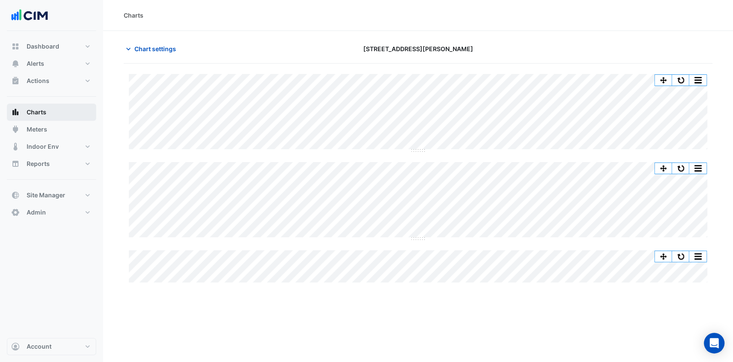
click at [42, 105] on button "Charts" at bounding box center [51, 112] width 89 height 17
click at [171, 46] on span "Chart settings" at bounding box center [155, 48] width 42 height 9
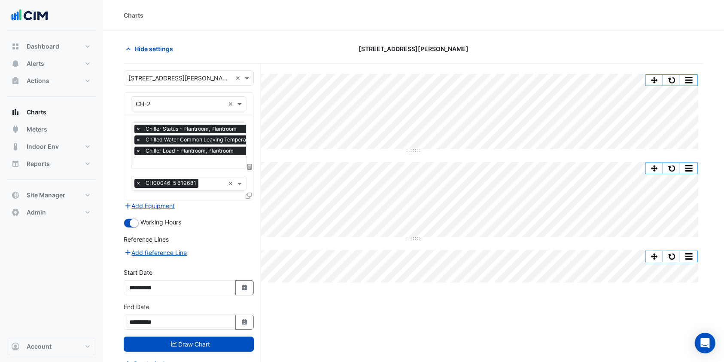
click at [180, 77] on input "text" at bounding box center [180, 78] width 104 height 9
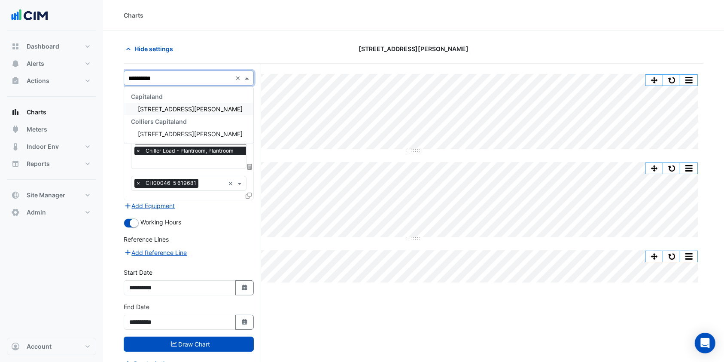
type input "**********"
click at [180, 109] on span "[STREET_ADDRESS][PERSON_NAME]" at bounding box center [190, 108] width 105 height 7
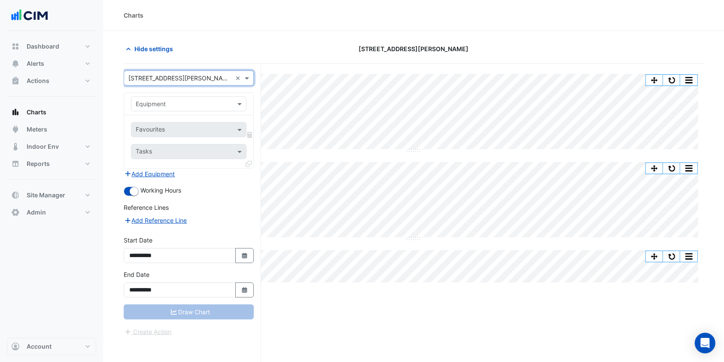
click at [179, 108] on div "Equipment" at bounding box center [181, 103] width 101 height 9
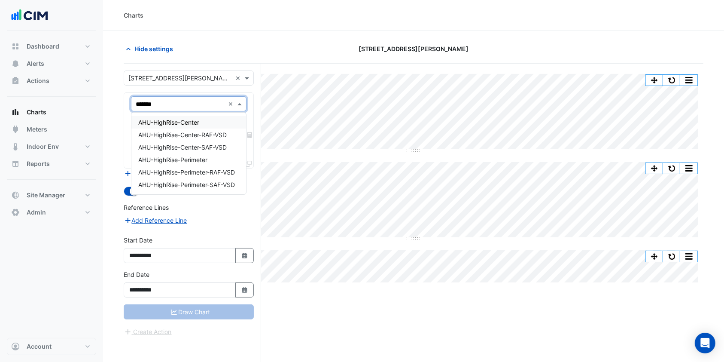
type input "********"
click at [180, 117] on div "AHU-HighRise-Center" at bounding box center [188, 122] width 115 height 12
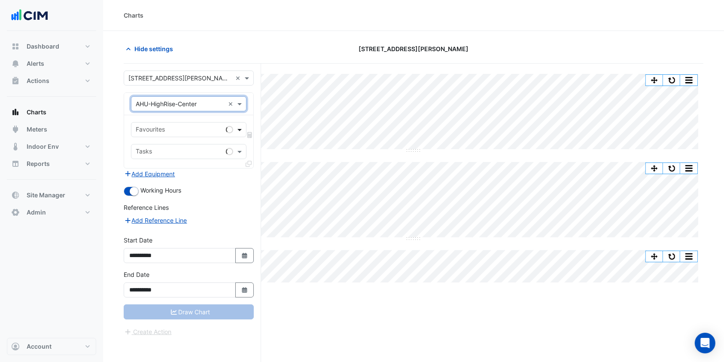
click at [239, 128] on span at bounding box center [240, 129] width 11 height 9
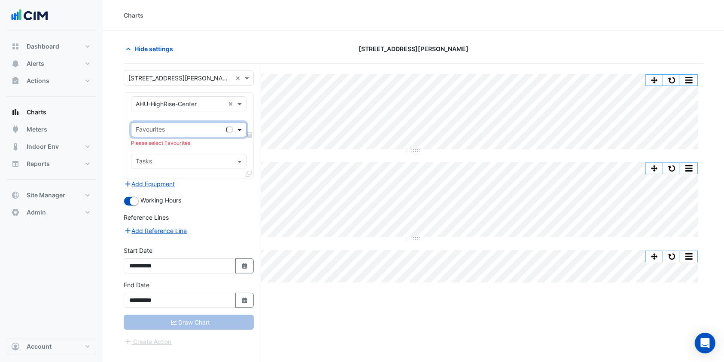
click at [239, 128] on span at bounding box center [240, 129] width 11 height 9
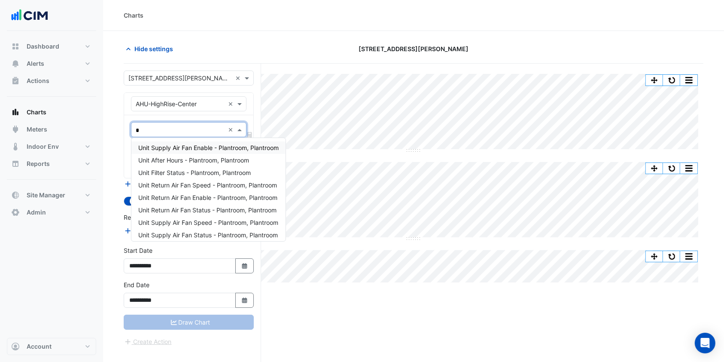
type input "**"
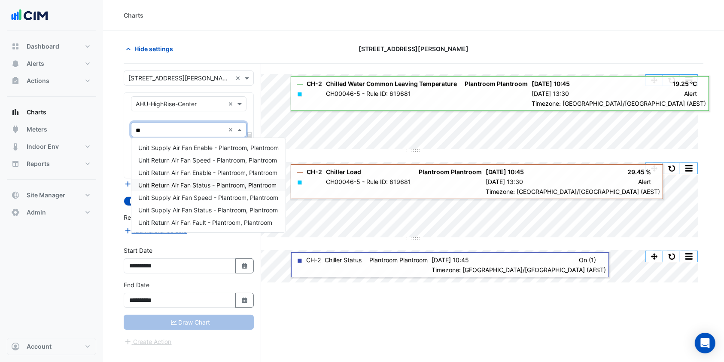
click at [204, 187] on span "Unit Return Air Fan Status - Plantroom, Plantroom" at bounding box center [207, 184] width 138 height 7
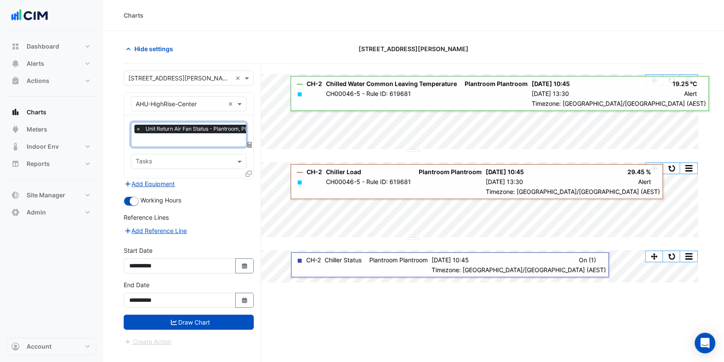
click at [198, 137] on input "text" at bounding box center [203, 140] width 135 height 9
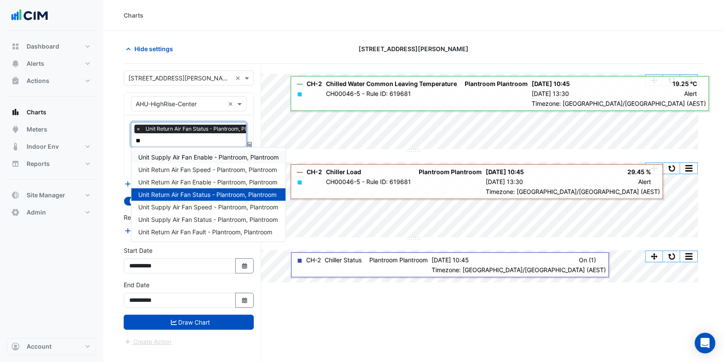
type input "***"
click at [187, 204] on span "Unit Supply Air Fan Speed - Plantroom, Plantroom" at bounding box center [208, 206] width 140 height 7
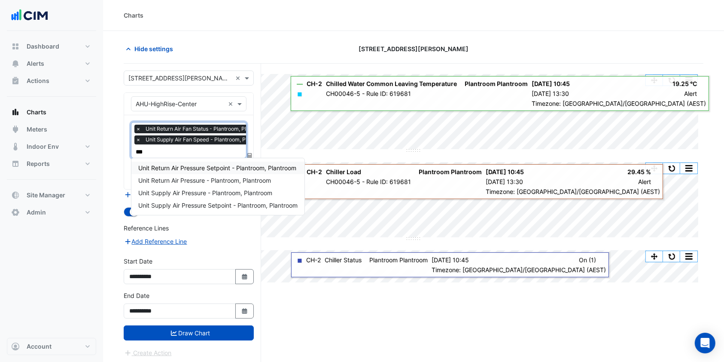
type input "****"
click at [188, 191] on span "Unit Supply Air Pressure - Plantroom, Plantroom" at bounding box center [205, 192] width 134 height 7
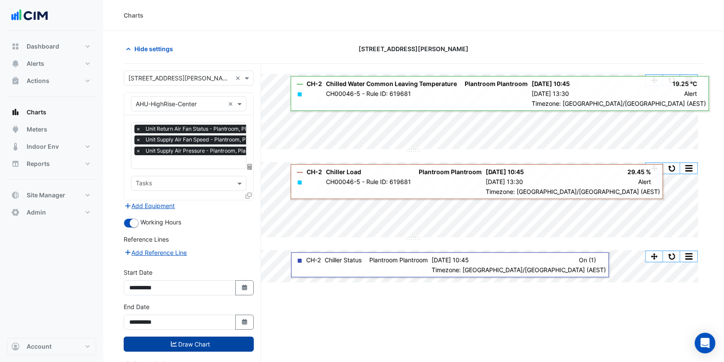
click at [191, 342] on button "Draw Chart" at bounding box center [189, 343] width 130 height 15
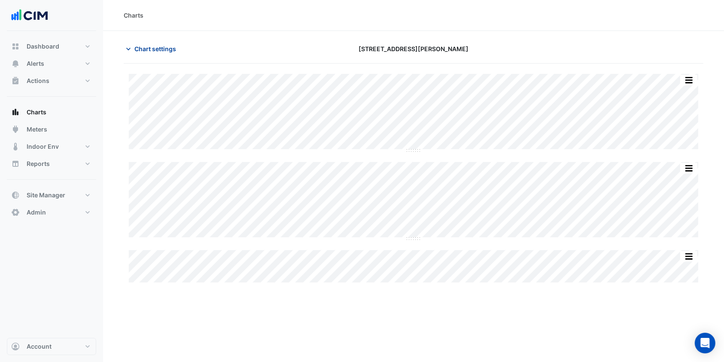
click at [146, 46] on span "Chart settings" at bounding box center [155, 48] width 42 height 9
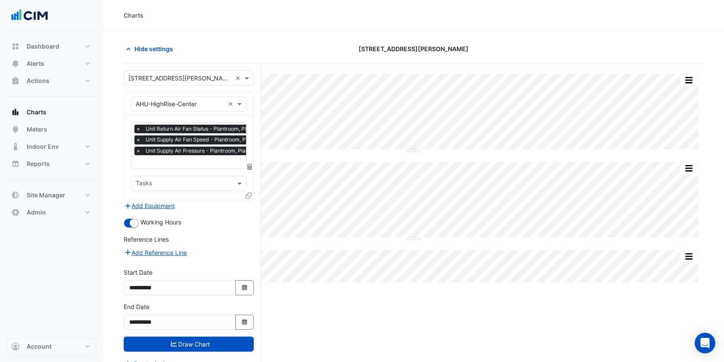
scroll to position [0, 4]
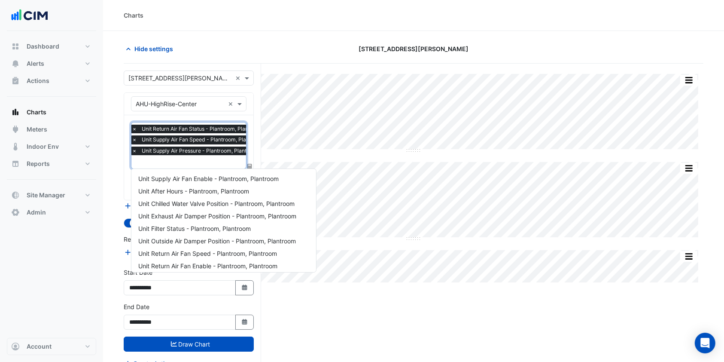
click at [173, 159] on input "text" at bounding box center [200, 162] width 136 height 9
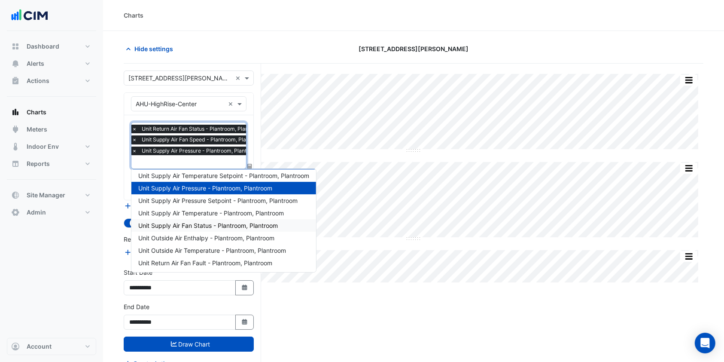
click at [183, 222] on span "Unit Supply Air Fan Status - Plantroom, Plantroom" at bounding box center [208, 225] width 140 height 7
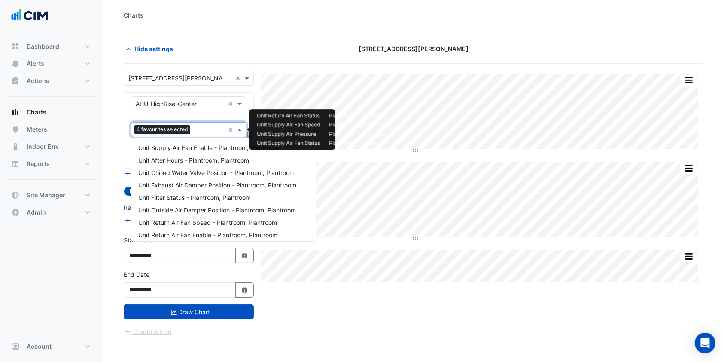
click at [203, 130] on input "text" at bounding box center [209, 130] width 31 height 9
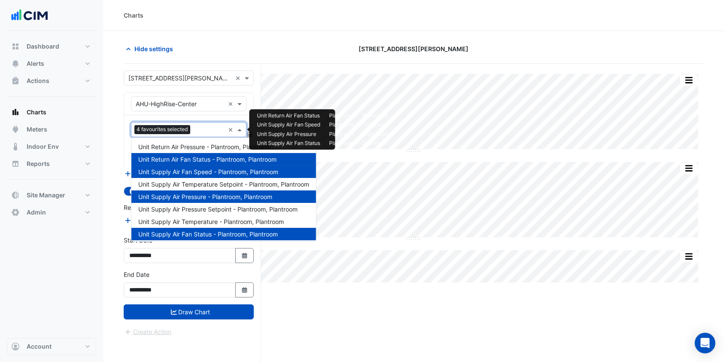
scroll to position [108, 0]
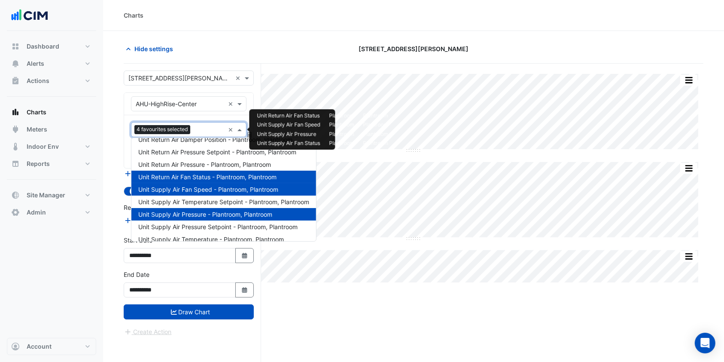
click at [197, 173] on span "Unit Return Air Fan Status - Plantroom, Plantroom" at bounding box center [207, 176] width 138 height 7
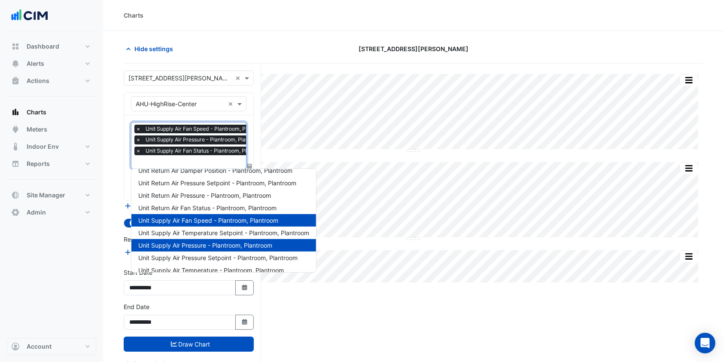
click at [196, 217] on span "Unit Supply Air Fan Speed - Plantroom, Plantroom" at bounding box center [208, 220] width 140 height 7
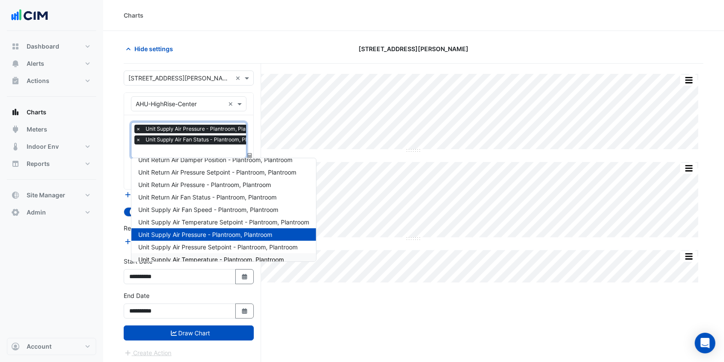
click at [302, 303] on div "Split All Split None Print Save as JPEG Save as PNG Pivot Data Table Export CSV…" at bounding box center [414, 229] width 580 height 331
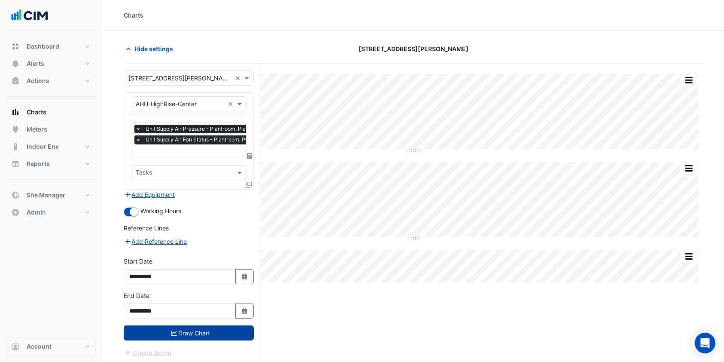
click at [202, 325] on button "Draw Chart" at bounding box center [189, 332] width 130 height 15
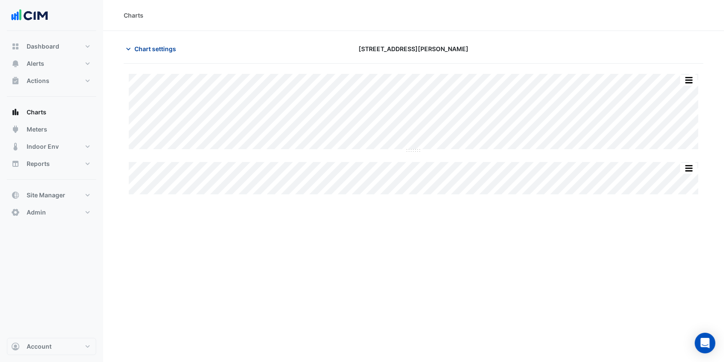
drag, startPoint x: 138, startPoint y: 49, endPoint x: 138, endPoint y: 98, distance: 49.0
click at [138, 49] on span "Chart settings" at bounding box center [155, 48] width 42 height 9
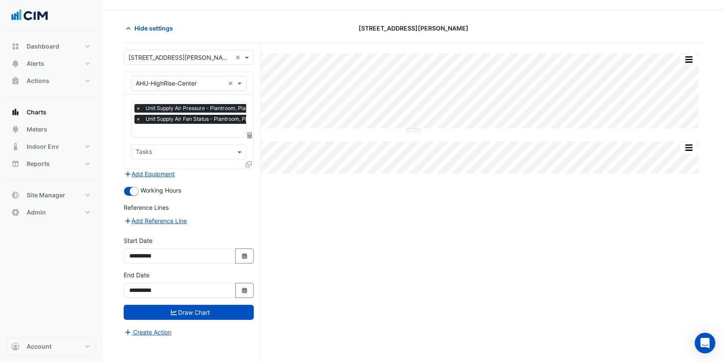
scroll to position [32, 0]
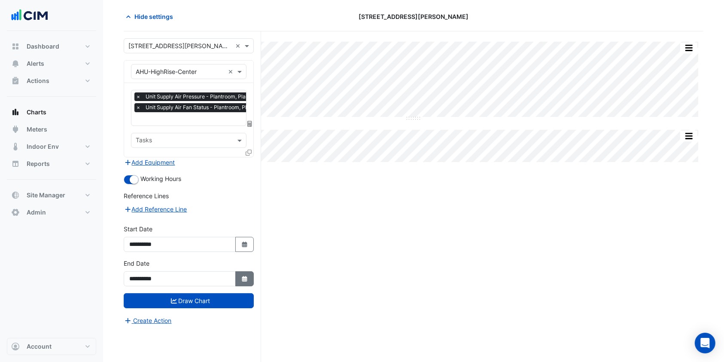
click at [244, 276] on icon "button" at bounding box center [244, 279] width 5 height 6
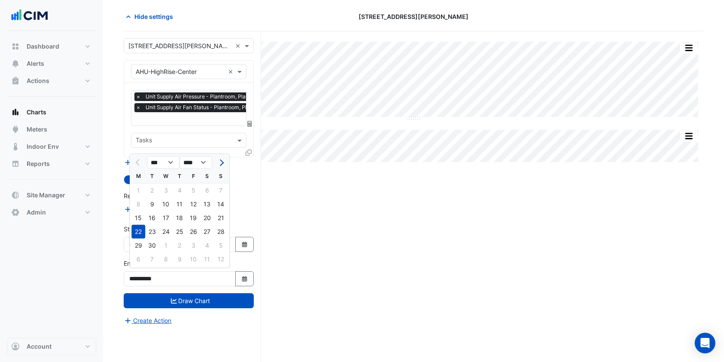
click at [221, 157] on button "Next month" at bounding box center [221, 163] width 10 height 14
select select "**"
click at [140, 221] on div "13" at bounding box center [138, 218] width 14 height 14
type input "**********"
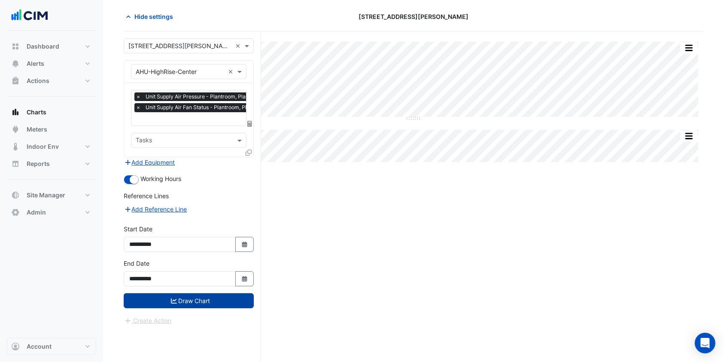
click at [187, 300] on button "Draw Chart" at bounding box center [189, 300] width 130 height 15
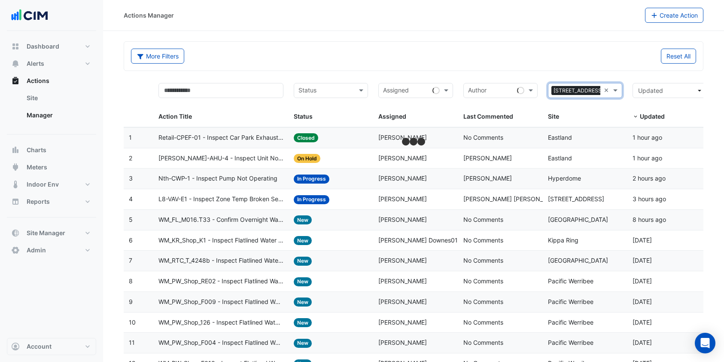
select select "***"
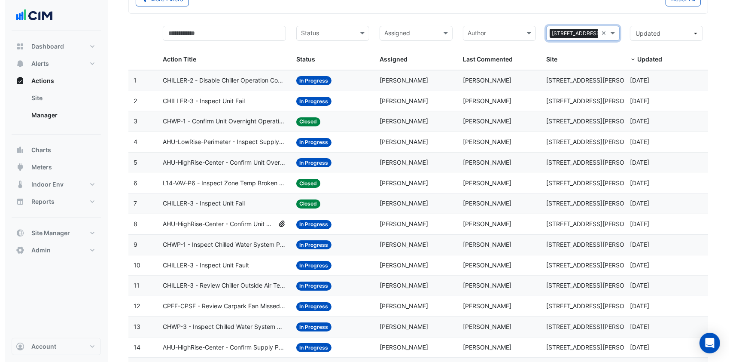
scroll to position [114, 0]
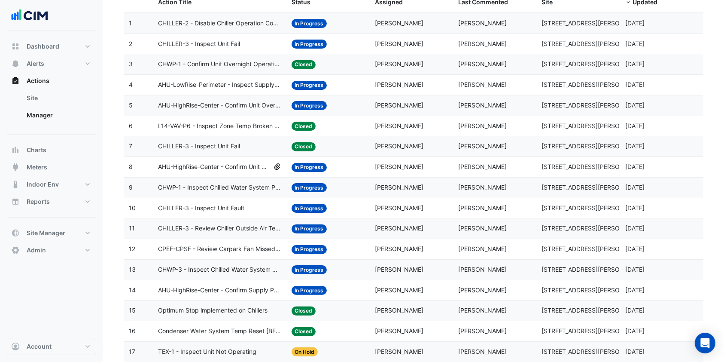
click at [229, 188] on span "CHWP-1 - Inspect Chilled Water System Pressure Loss" at bounding box center [219, 188] width 123 height 10
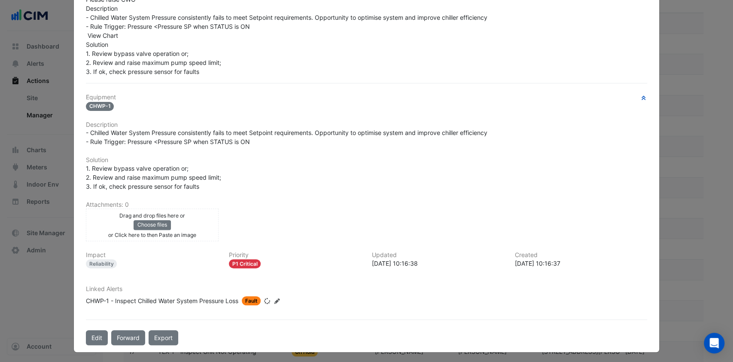
scroll to position [0, 0]
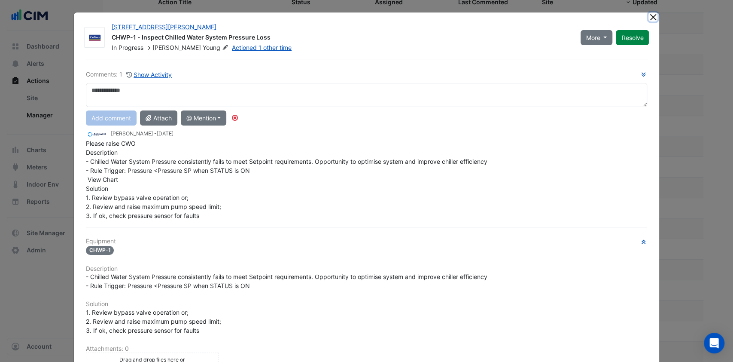
click at [649, 15] on button "Close" at bounding box center [653, 16] width 9 height 9
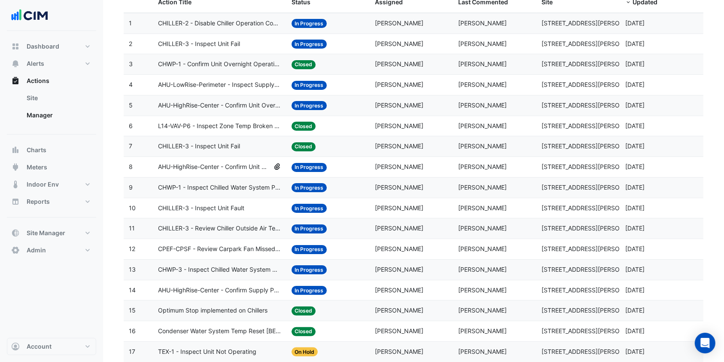
click at [226, 37] on datatable-body-cell "Action Title: CHILLER-3 - Inspect Unit Fail" at bounding box center [220, 44] width 134 height 20
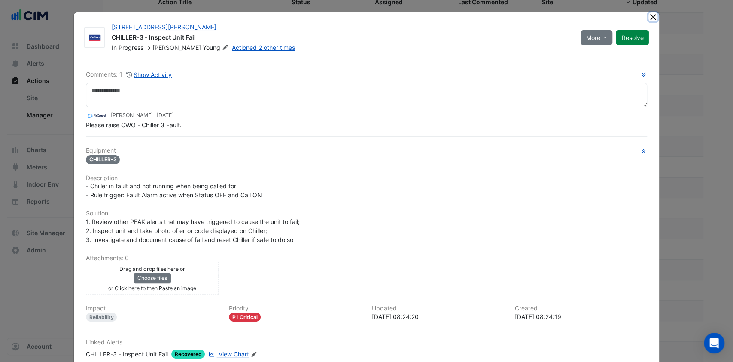
click at [649, 15] on button "Close" at bounding box center [653, 16] width 9 height 9
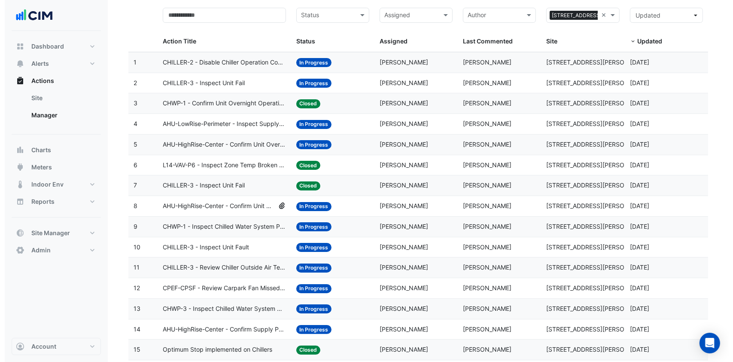
scroll to position [57, 0]
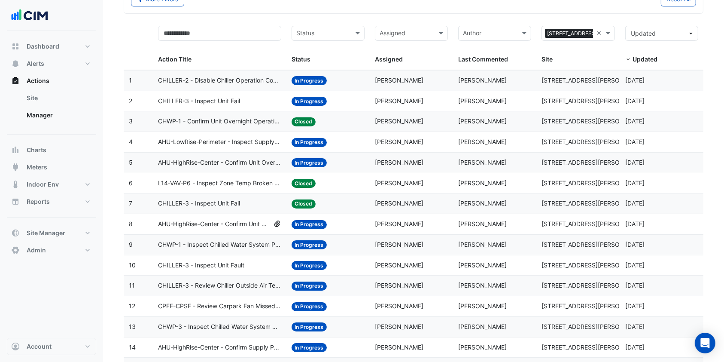
click at [208, 101] on span "CHILLER-3 - Inspect Unit Fail" at bounding box center [199, 101] width 82 height 10
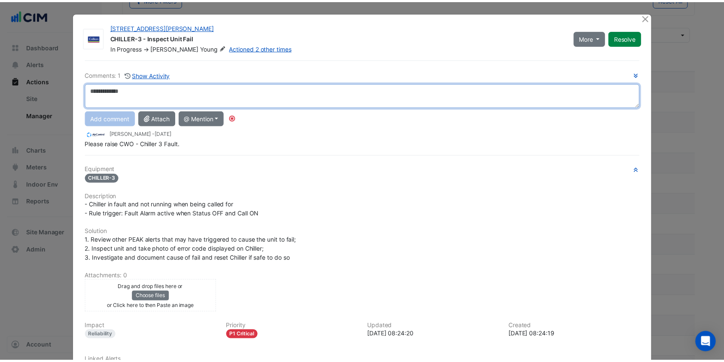
scroll to position [0, 0]
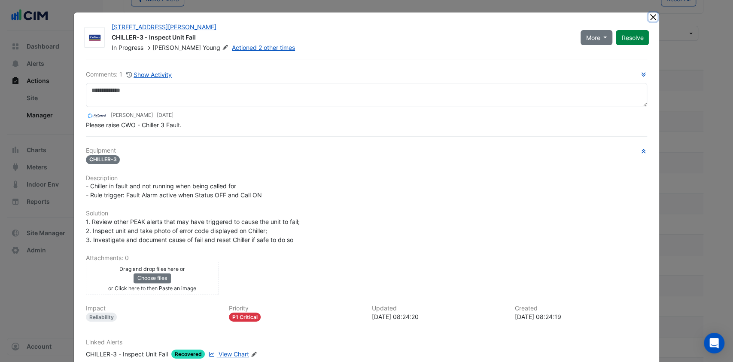
click at [651, 15] on button "Close" at bounding box center [653, 16] width 9 height 9
